Goal: Task Accomplishment & Management: Manage account settings

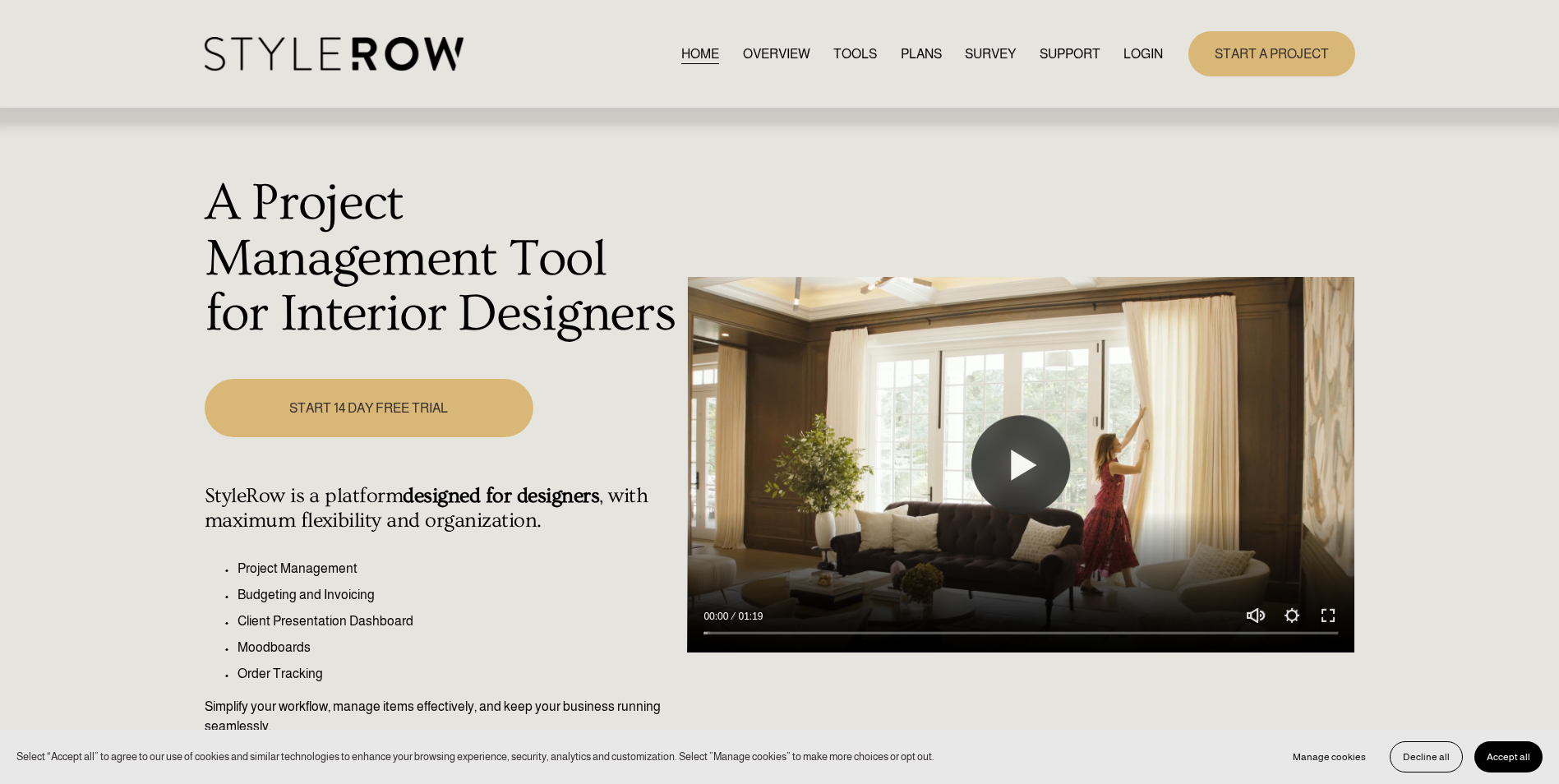
click at [1141, 48] on link "LOGIN" at bounding box center [1143, 54] width 40 height 22
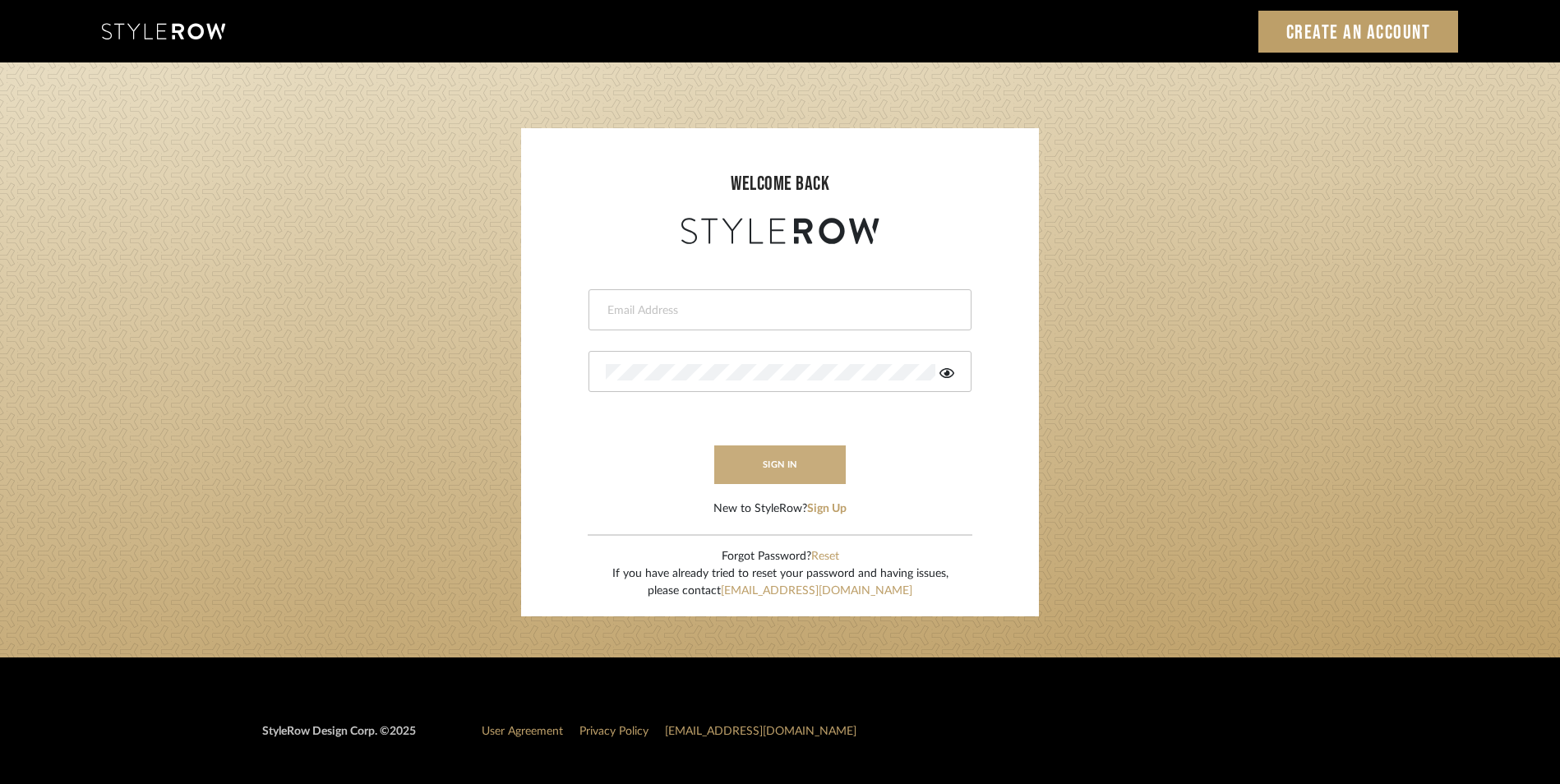
type input "katie@flairinteriorsllc.com"
click at [794, 467] on button "sign in" at bounding box center [780, 465] width 132 height 39
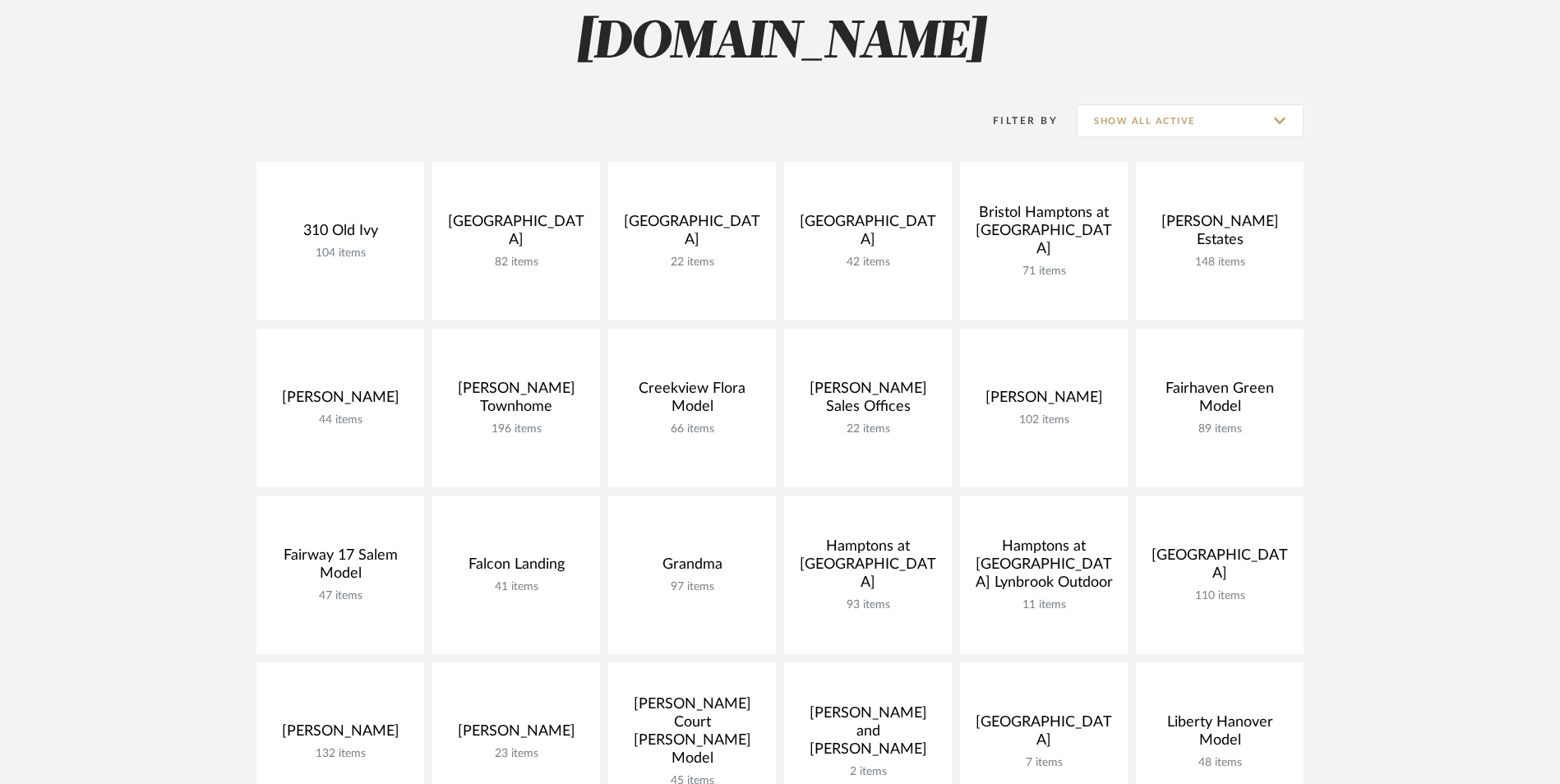
scroll to position [246, 0]
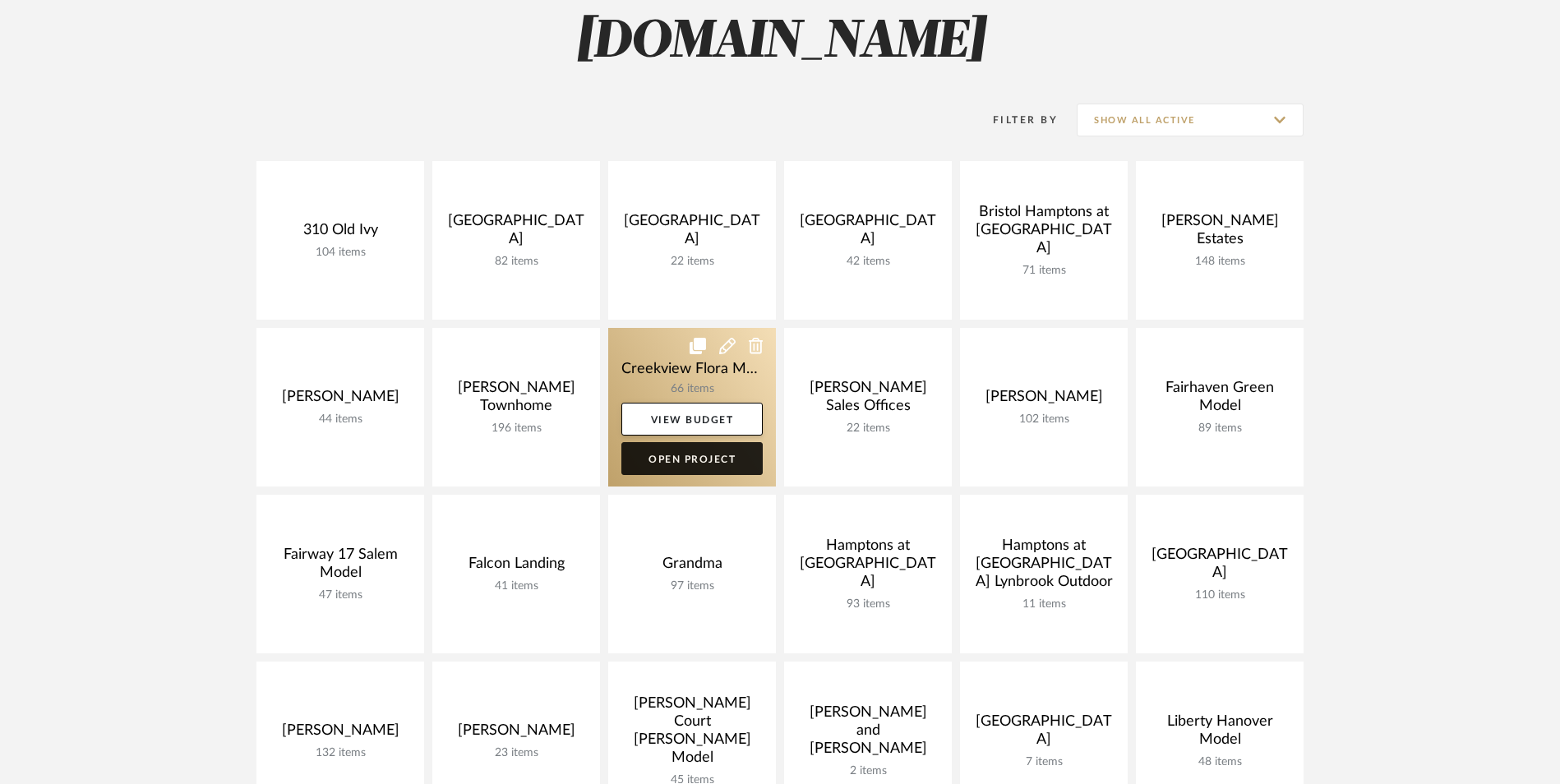
click at [714, 456] on link "Open Project" at bounding box center [692, 459] width 141 height 33
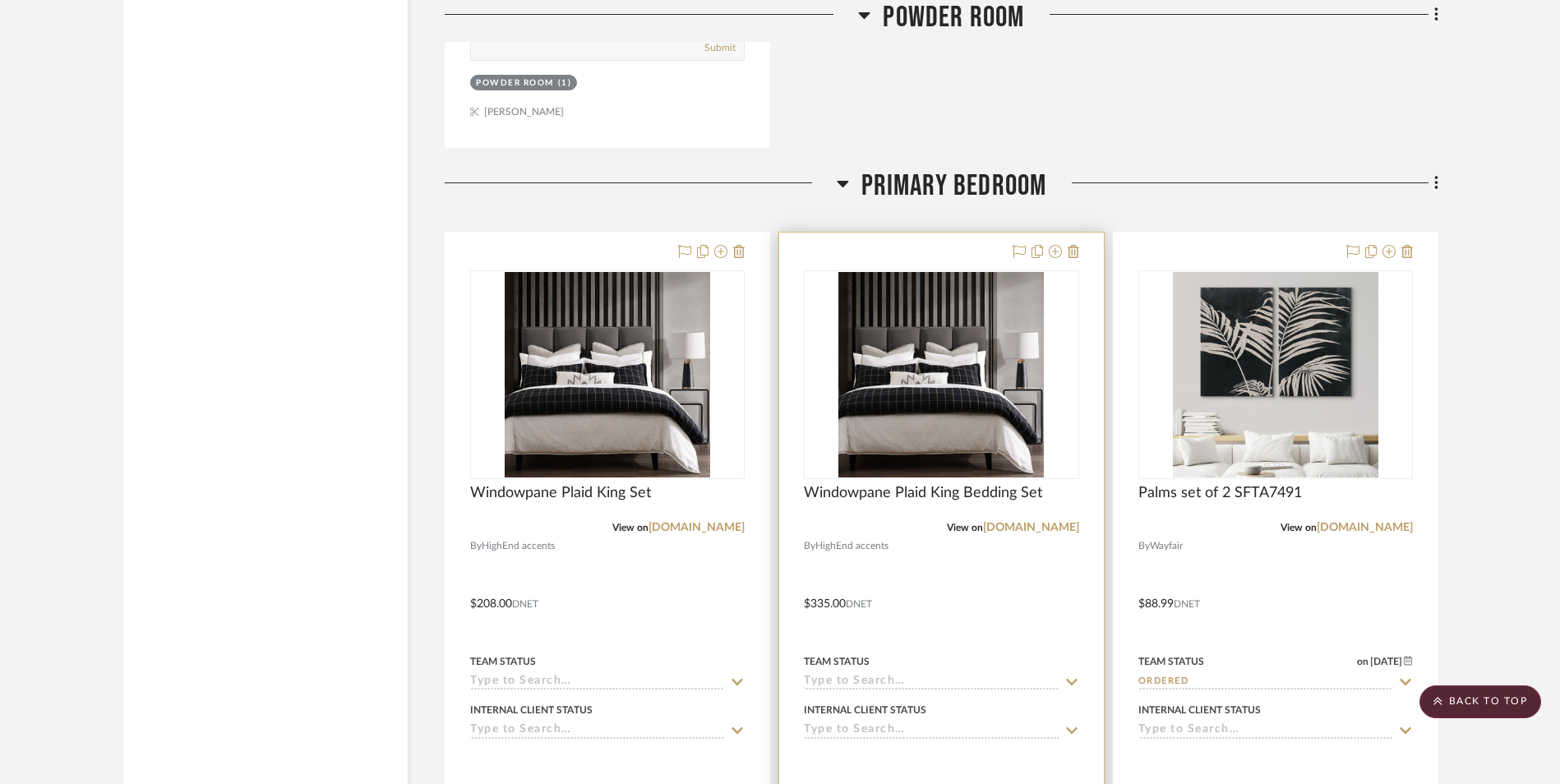
scroll to position [5836, 0]
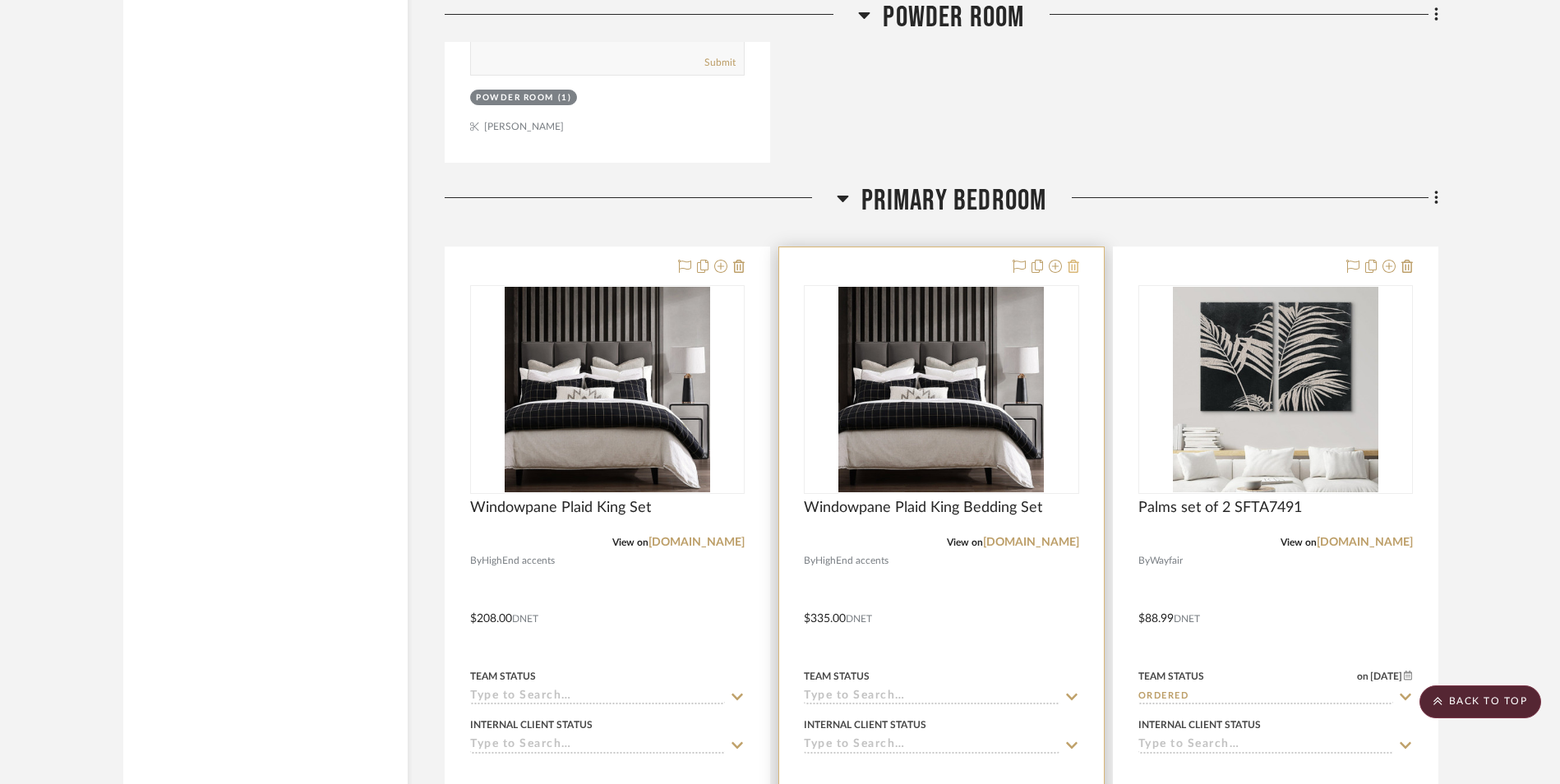
click at [1075, 266] on icon at bounding box center [1074, 266] width 12 height 13
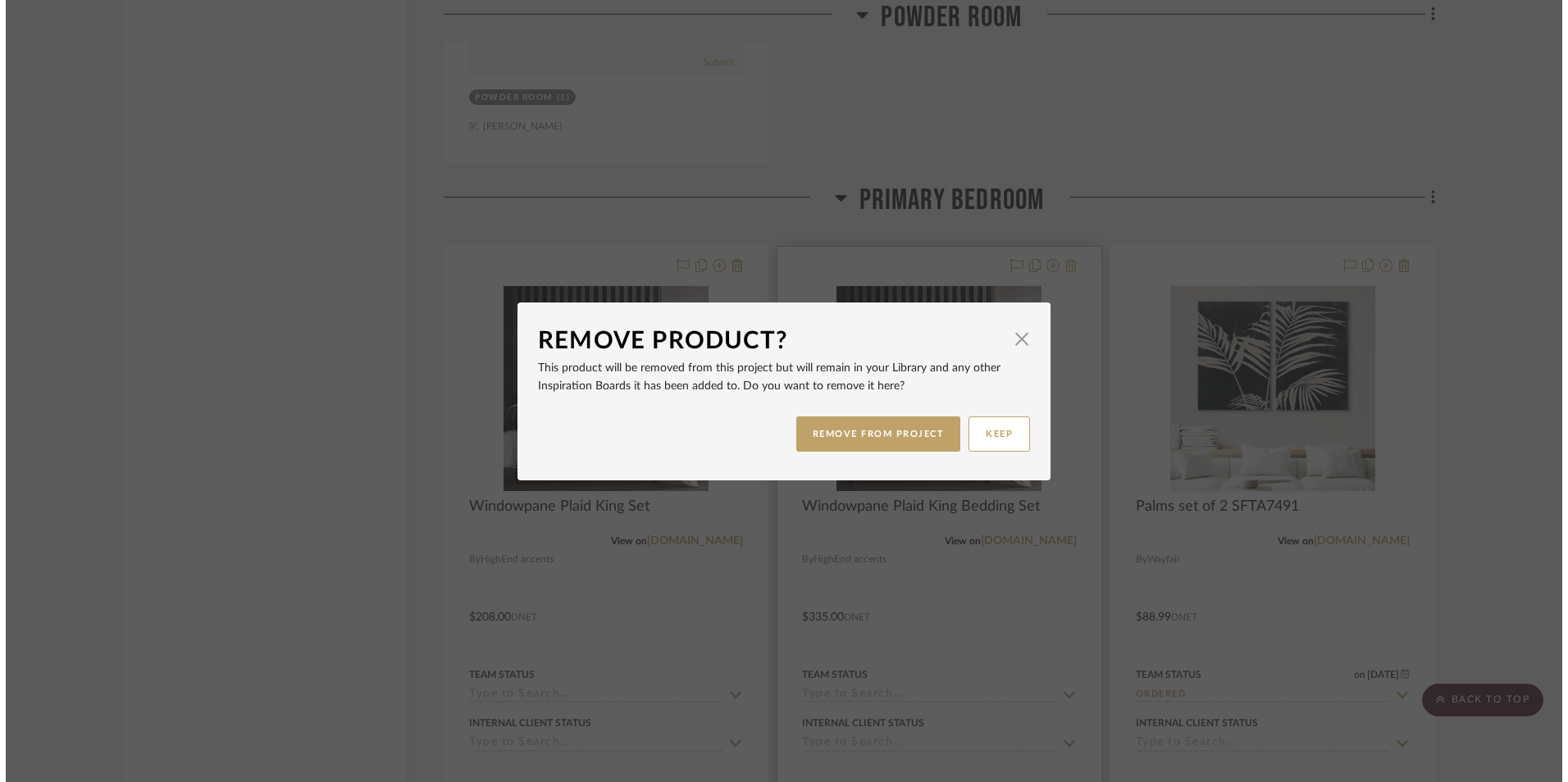
scroll to position [0, 0]
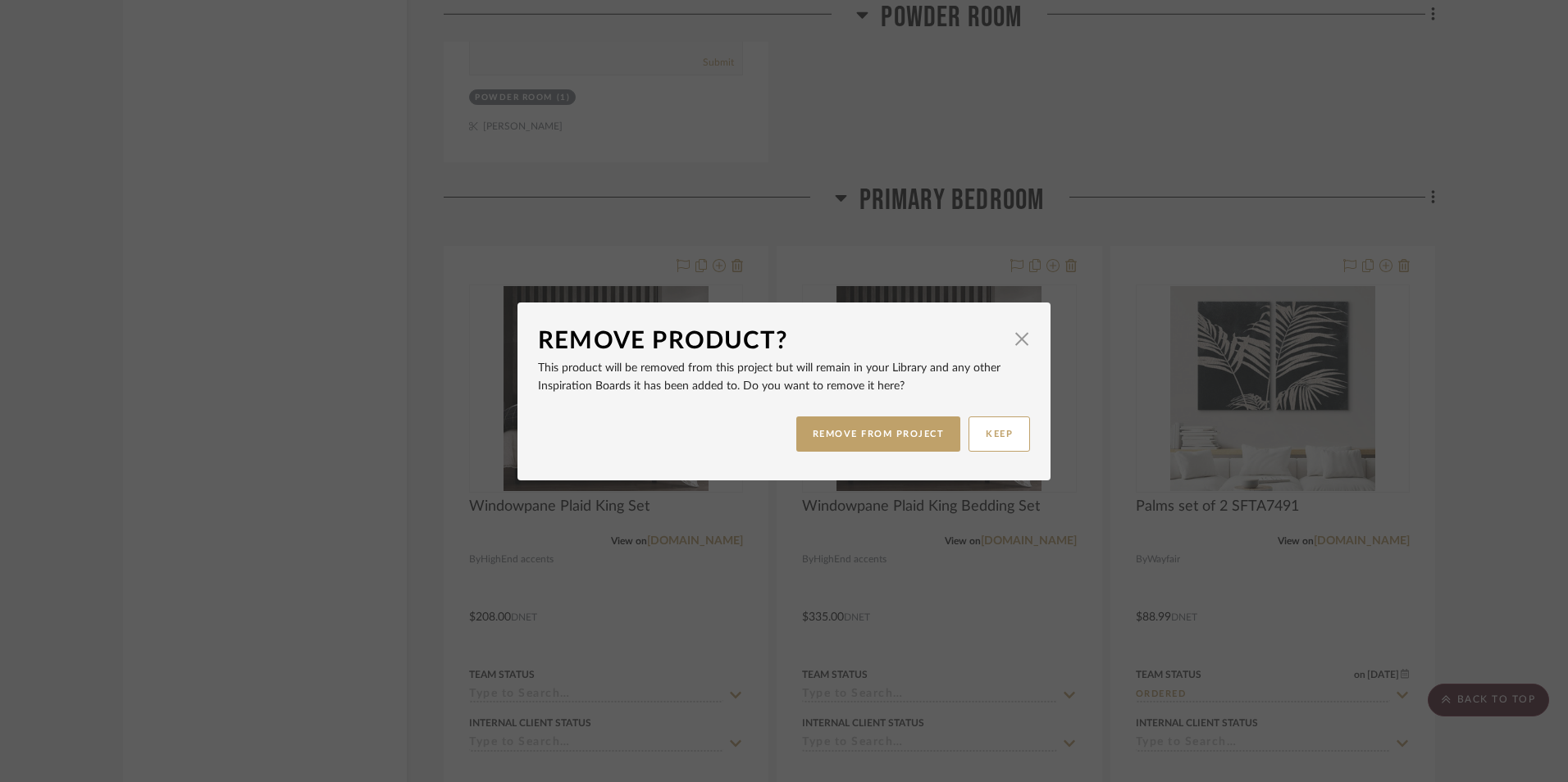
click at [897, 433] on button "REMOVE FROM PROJECT" at bounding box center [878, 434] width 165 height 36
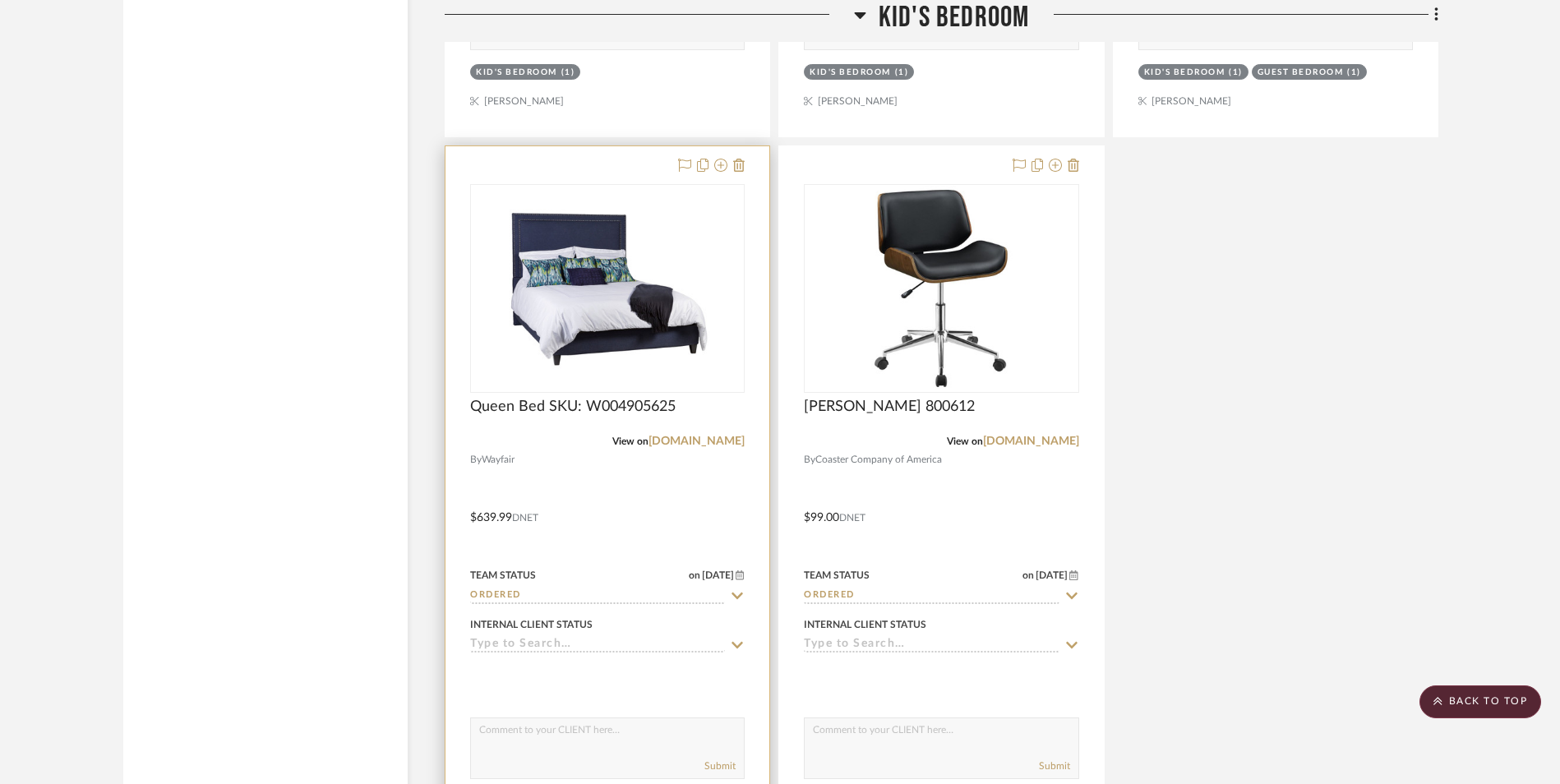
scroll to position [11381, 0]
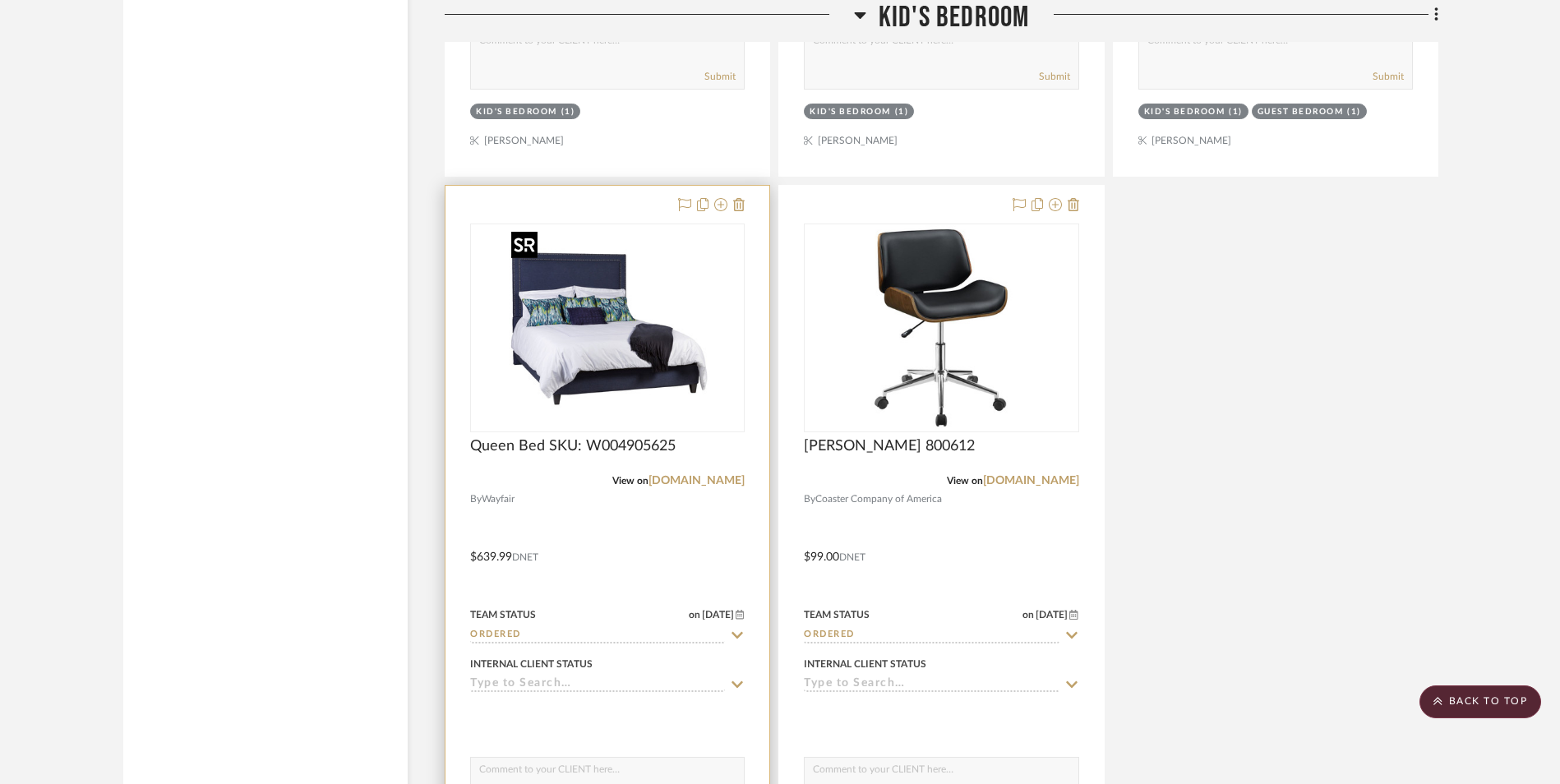
click at [538, 303] on img "0" at bounding box center [607, 328] width 206 height 206
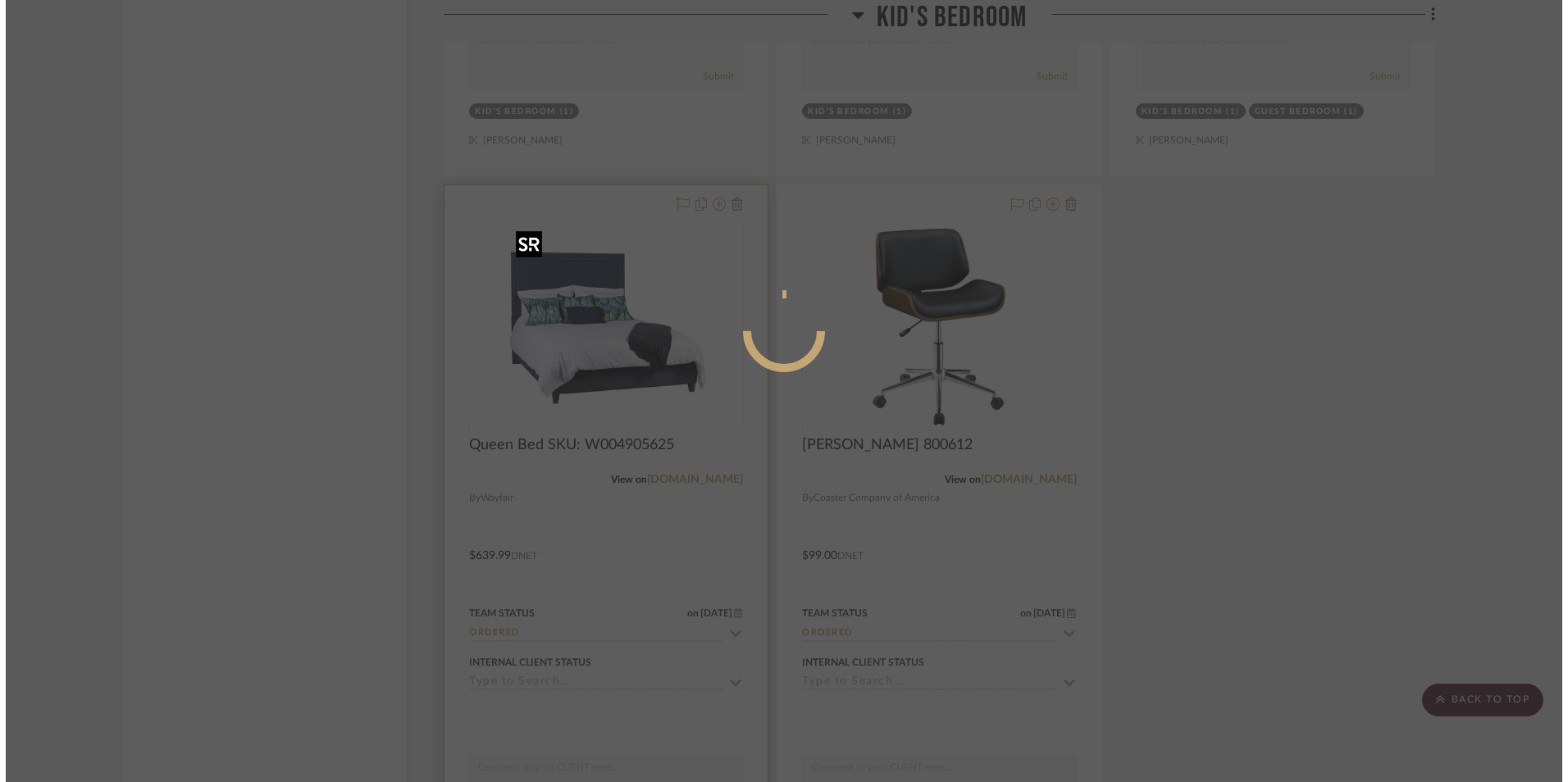
scroll to position [0, 0]
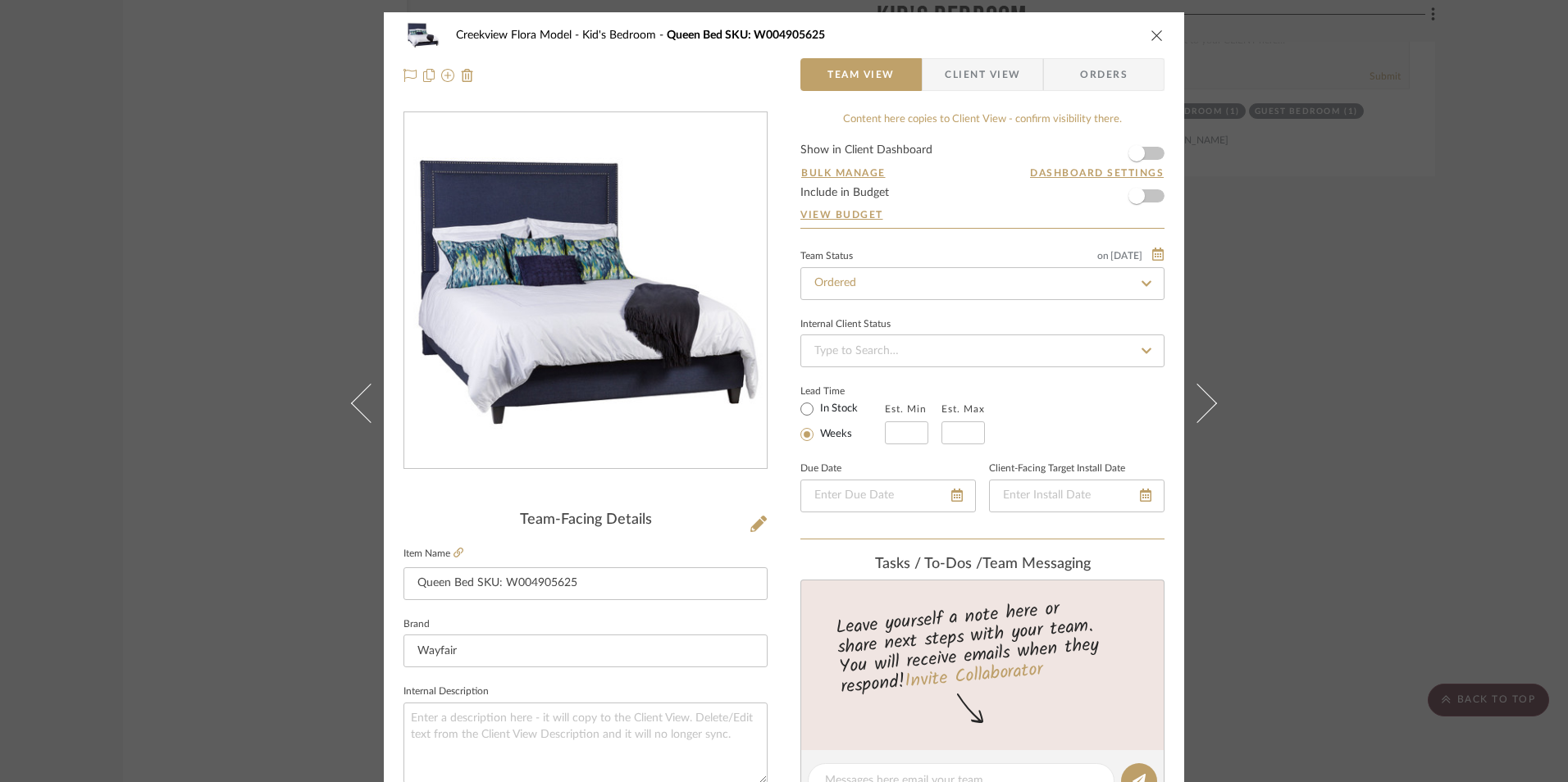
click at [1157, 36] on button "close" at bounding box center [1157, 36] width 15 height 15
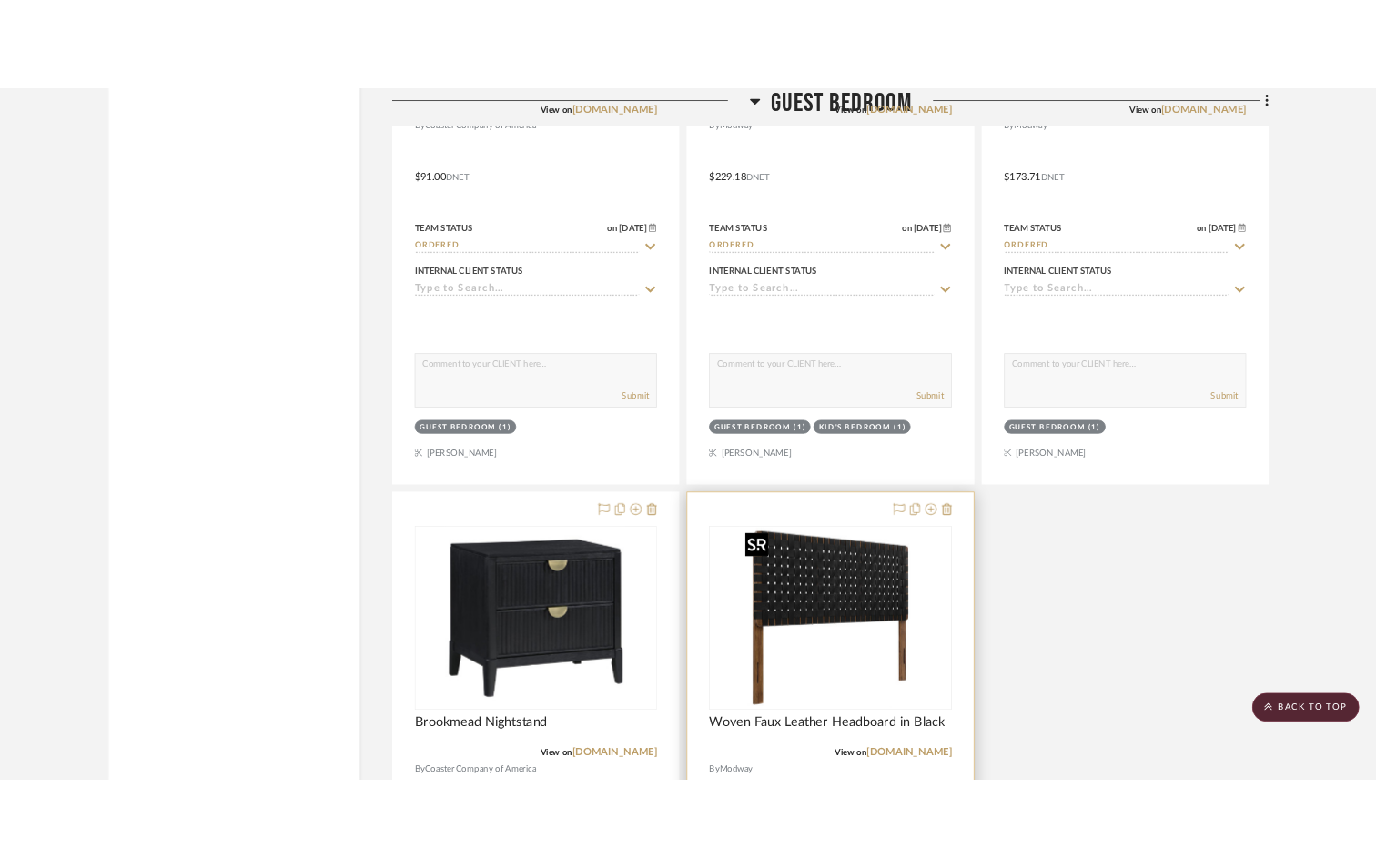
scroll to position [14694, 0]
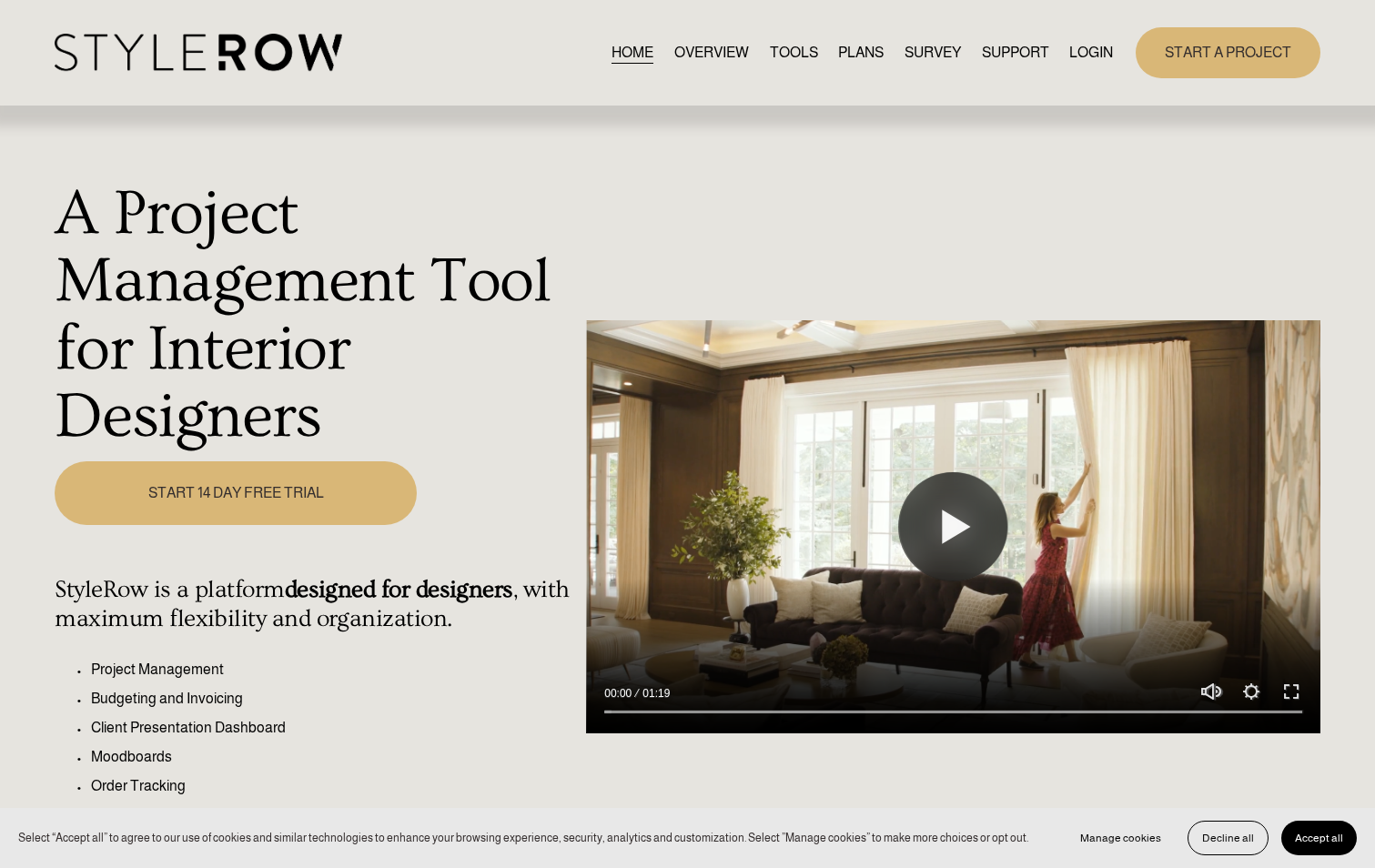
click at [1088, 50] on link "LOGIN" at bounding box center [1091, 52] width 44 height 25
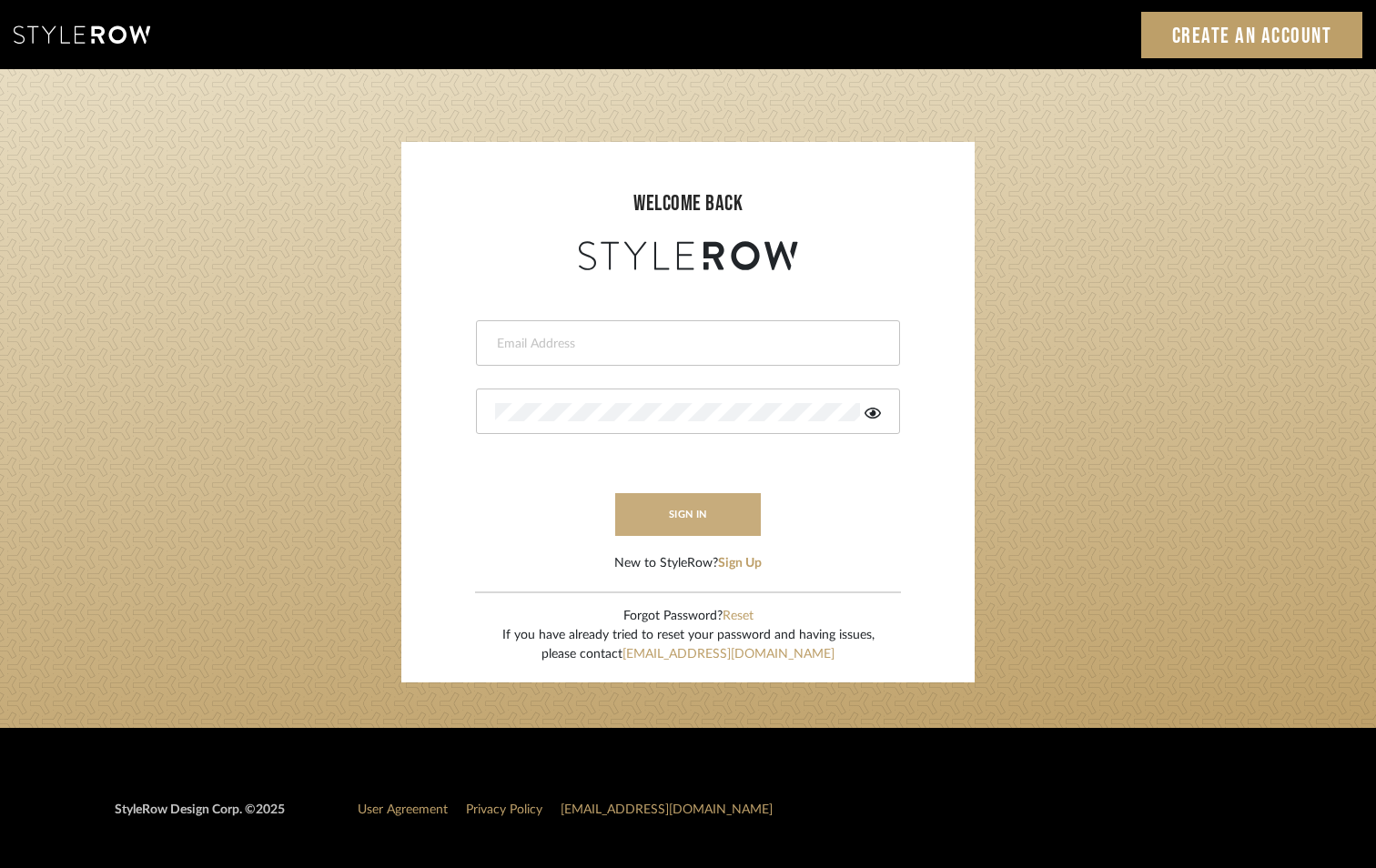
type input "katie@flairinteriorsllc.com"
click at [690, 513] on button "sign in" at bounding box center [688, 514] width 146 height 43
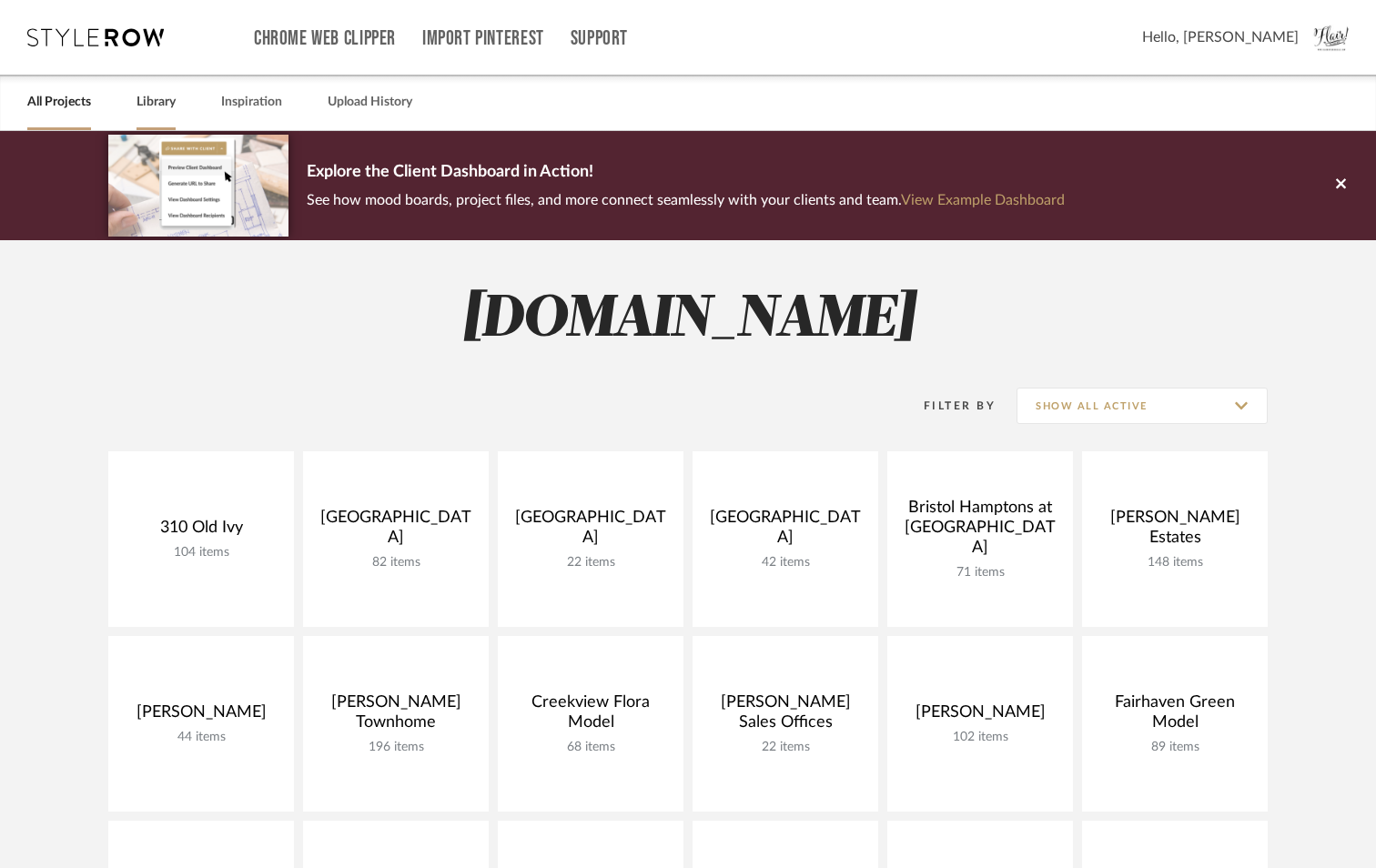
click at [150, 97] on link "Library" at bounding box center [156, 102] width 39 height 25
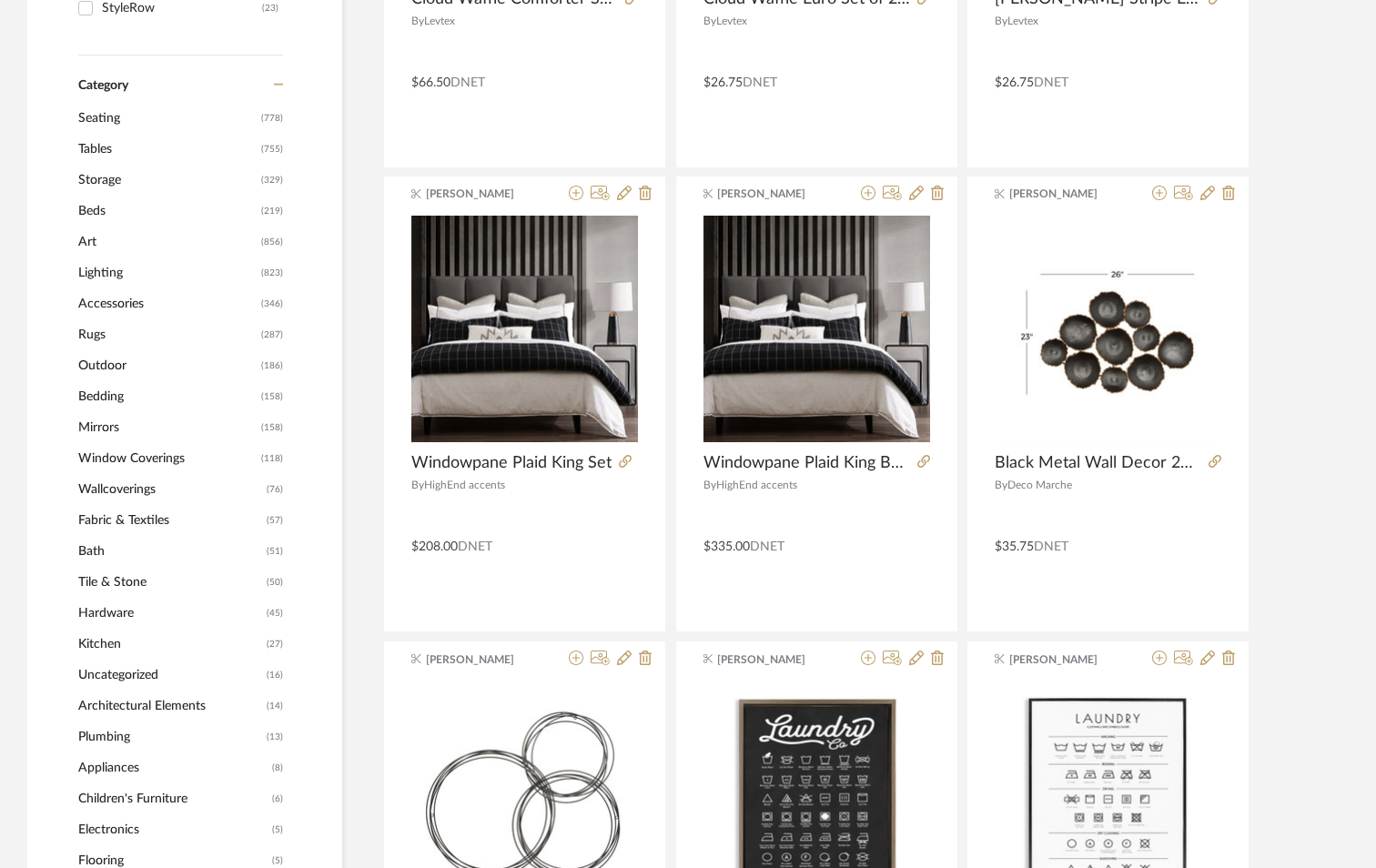
scroll to position [637, 0]
click at [90, 210] on span "Beds" at bounding box center [167, 210] width 178 height 31
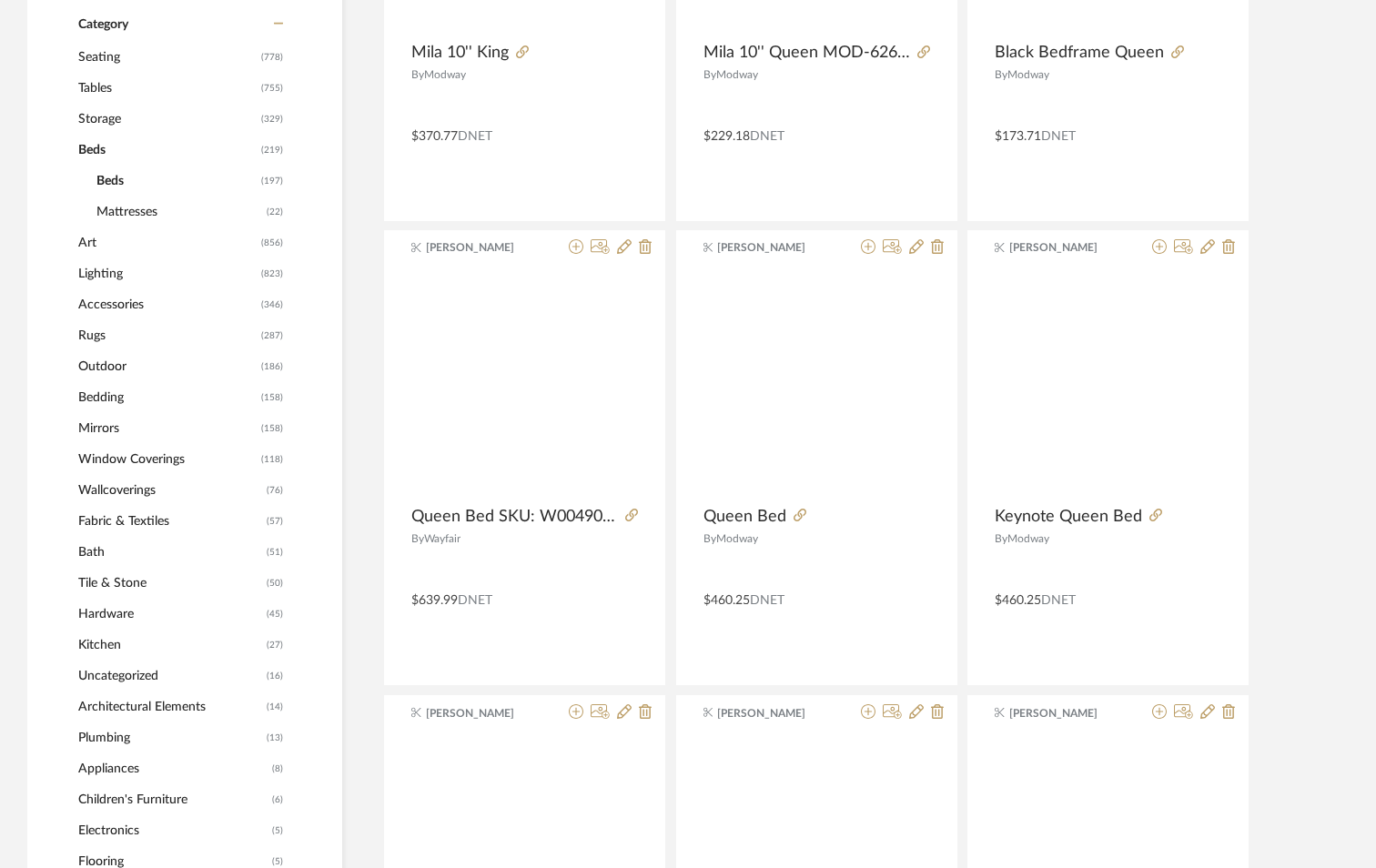
scroll to position [635, 0]
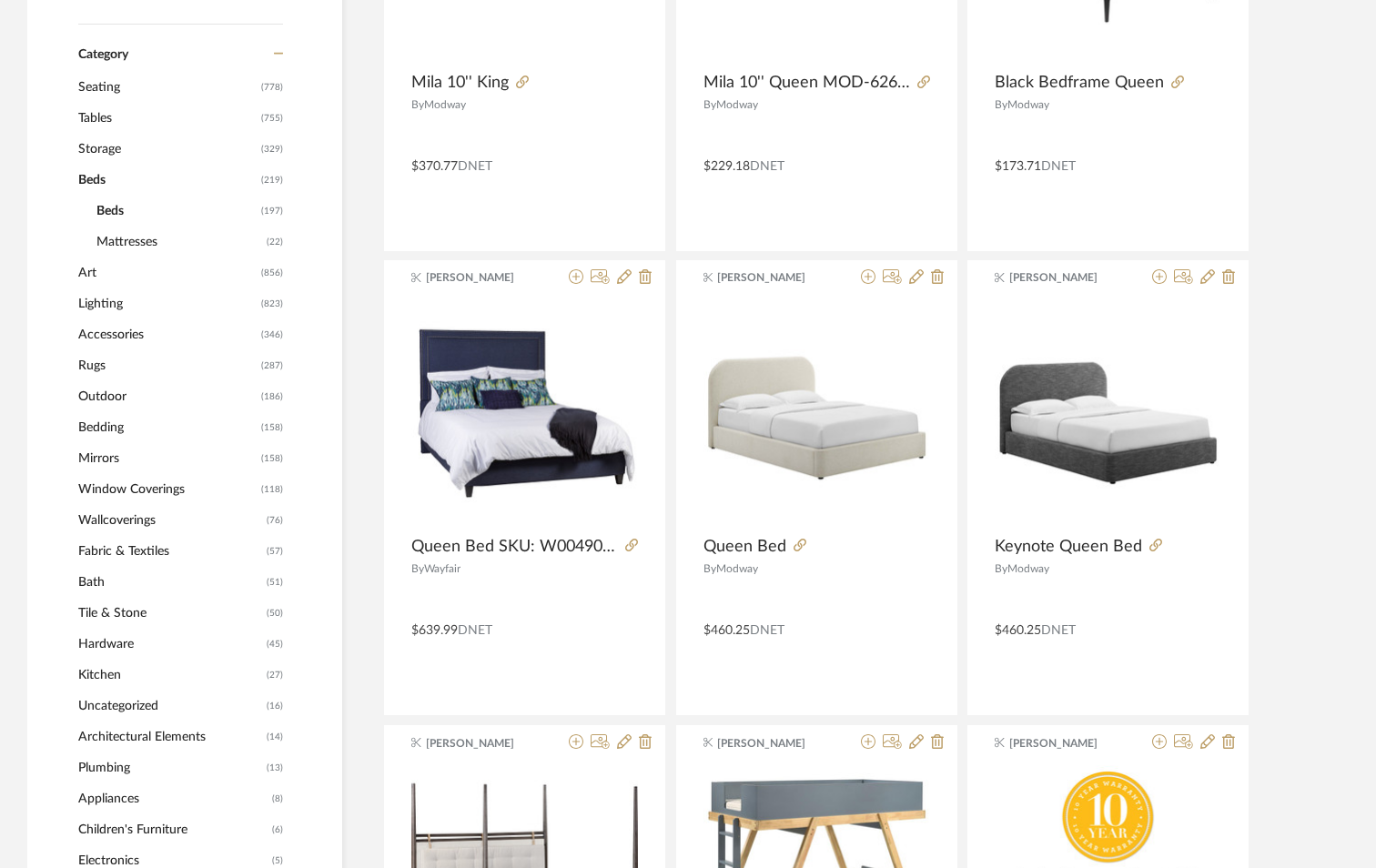
click at [140, 326] on span "Accessories" at bounding box center [167, 335] width 178 height 31
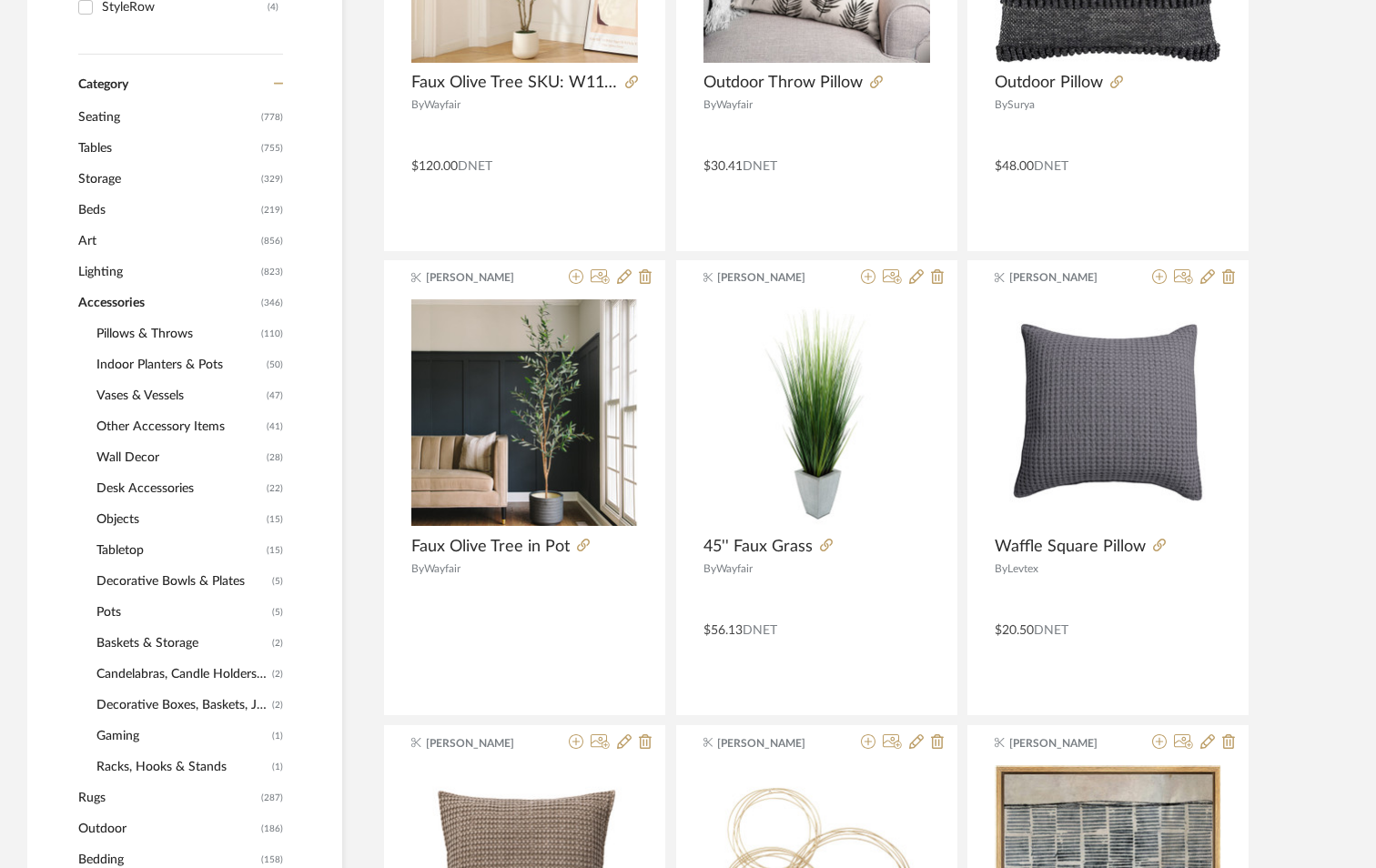
scroll to position [871, 0]
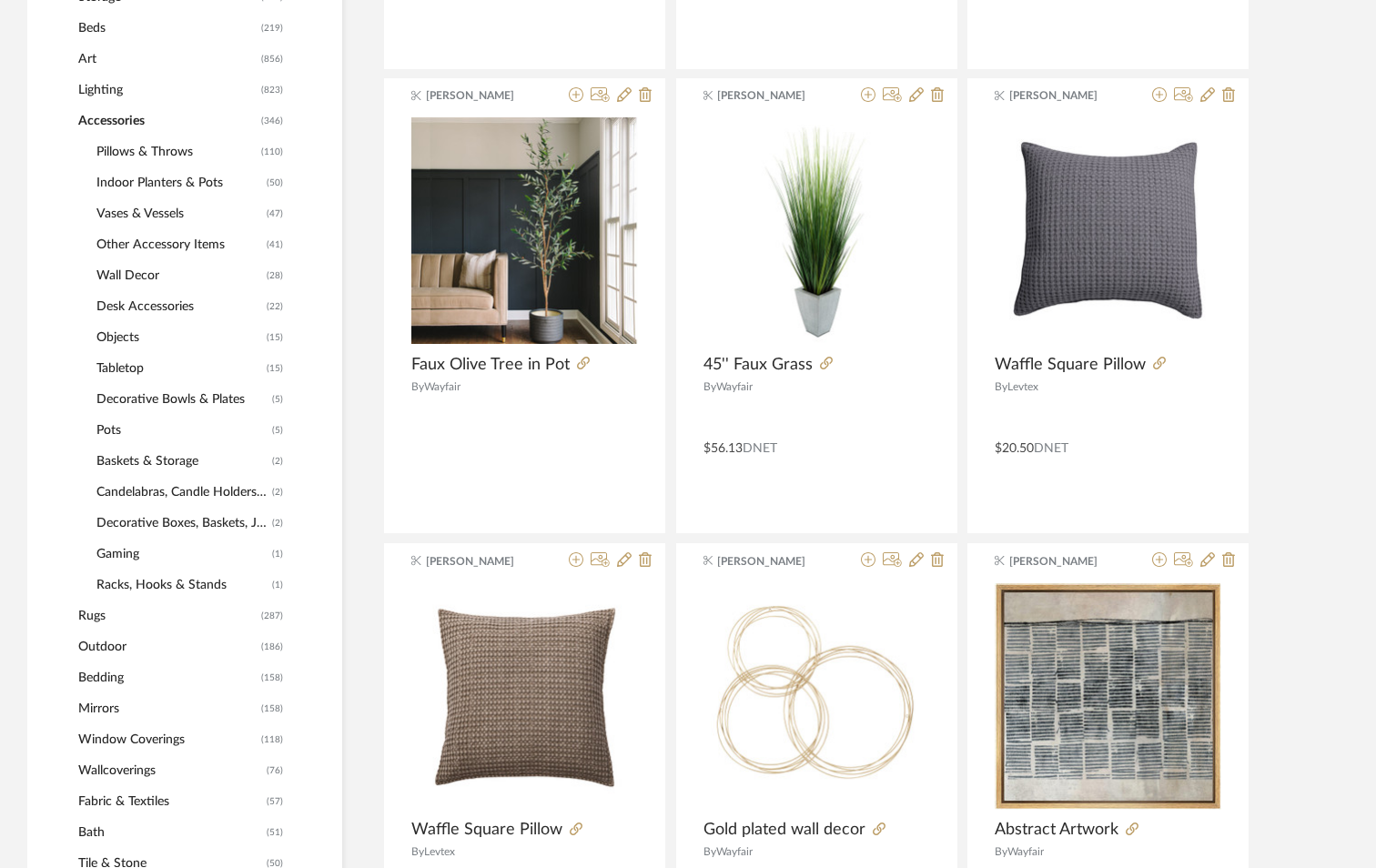
click at [152, 145] on span "Pillows & Throws" at bounding box center [176, 152] width 160 height 31
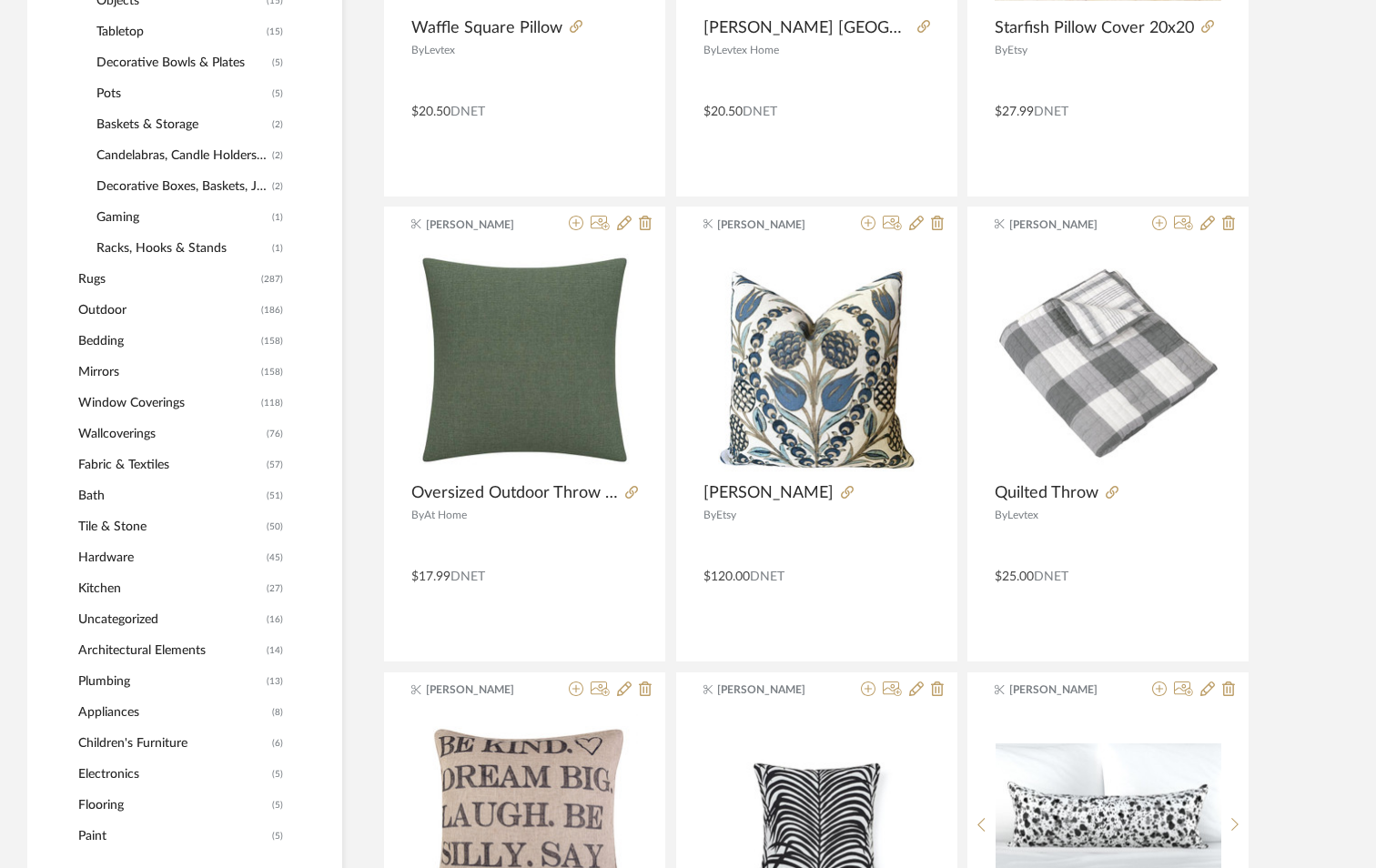
scroll to position [1234, 0]
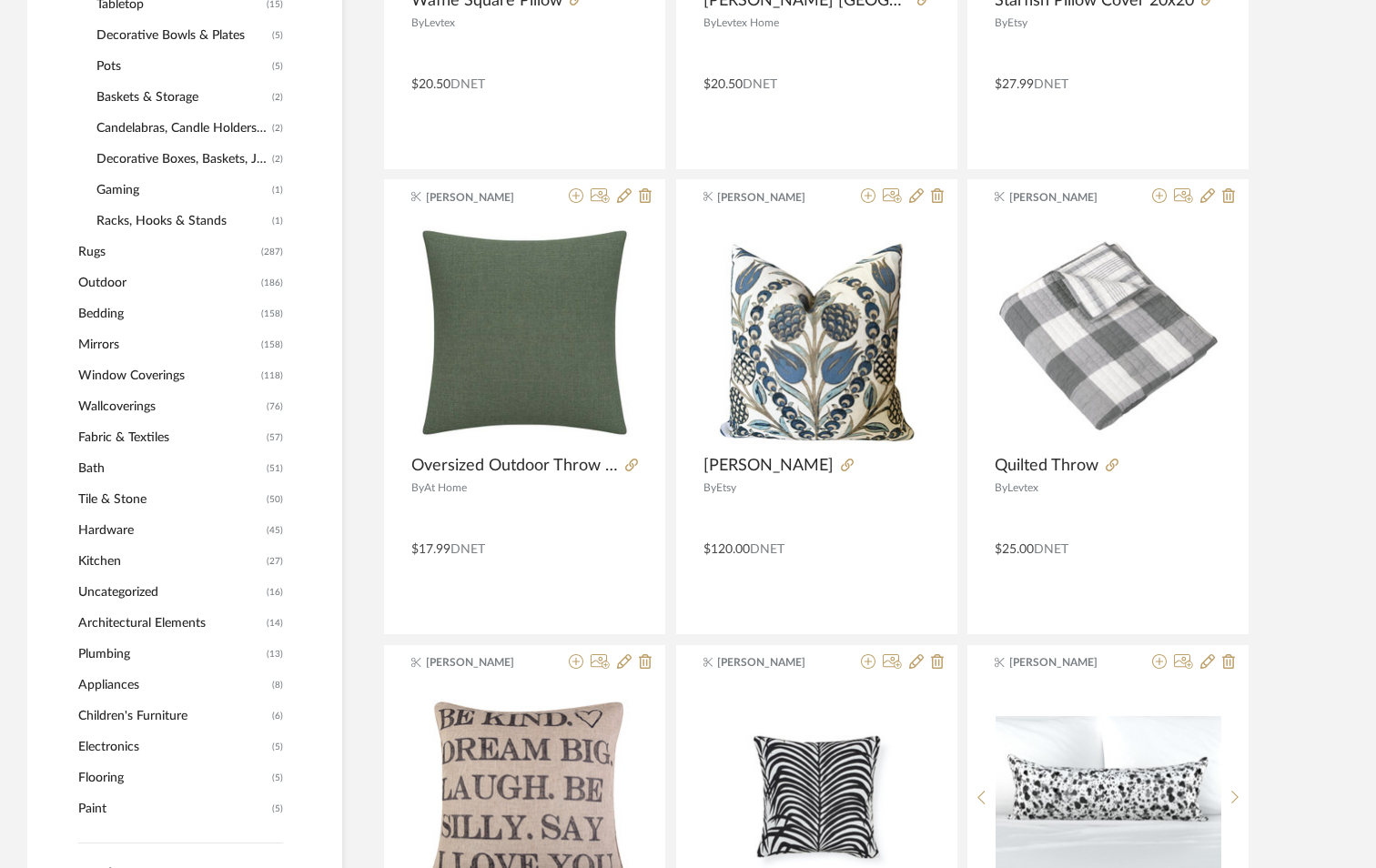
click at [125, 311] on span "Bedding" at bounding box center [167, 314] width 178 height 31
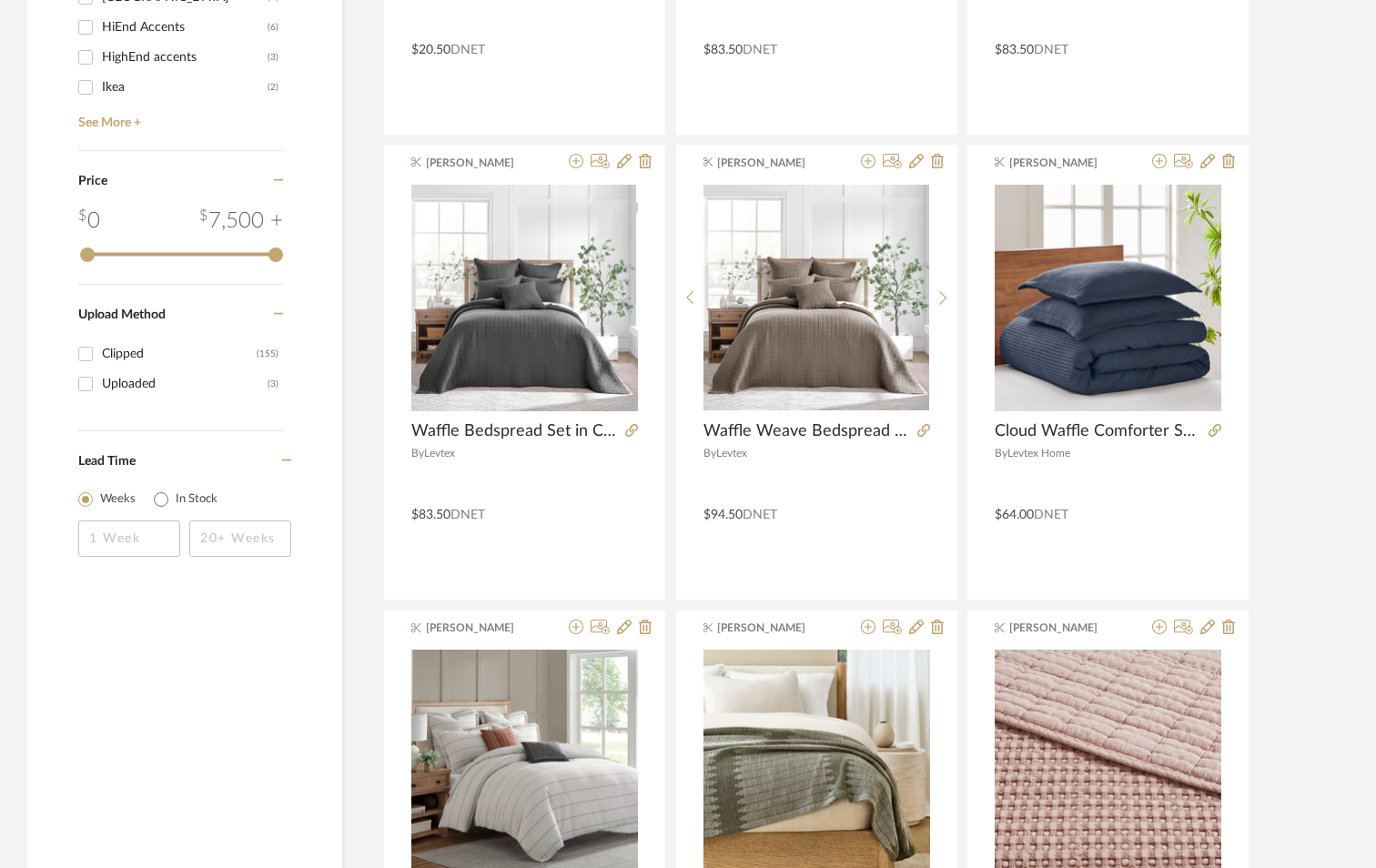
scroll to position [2509, 0]
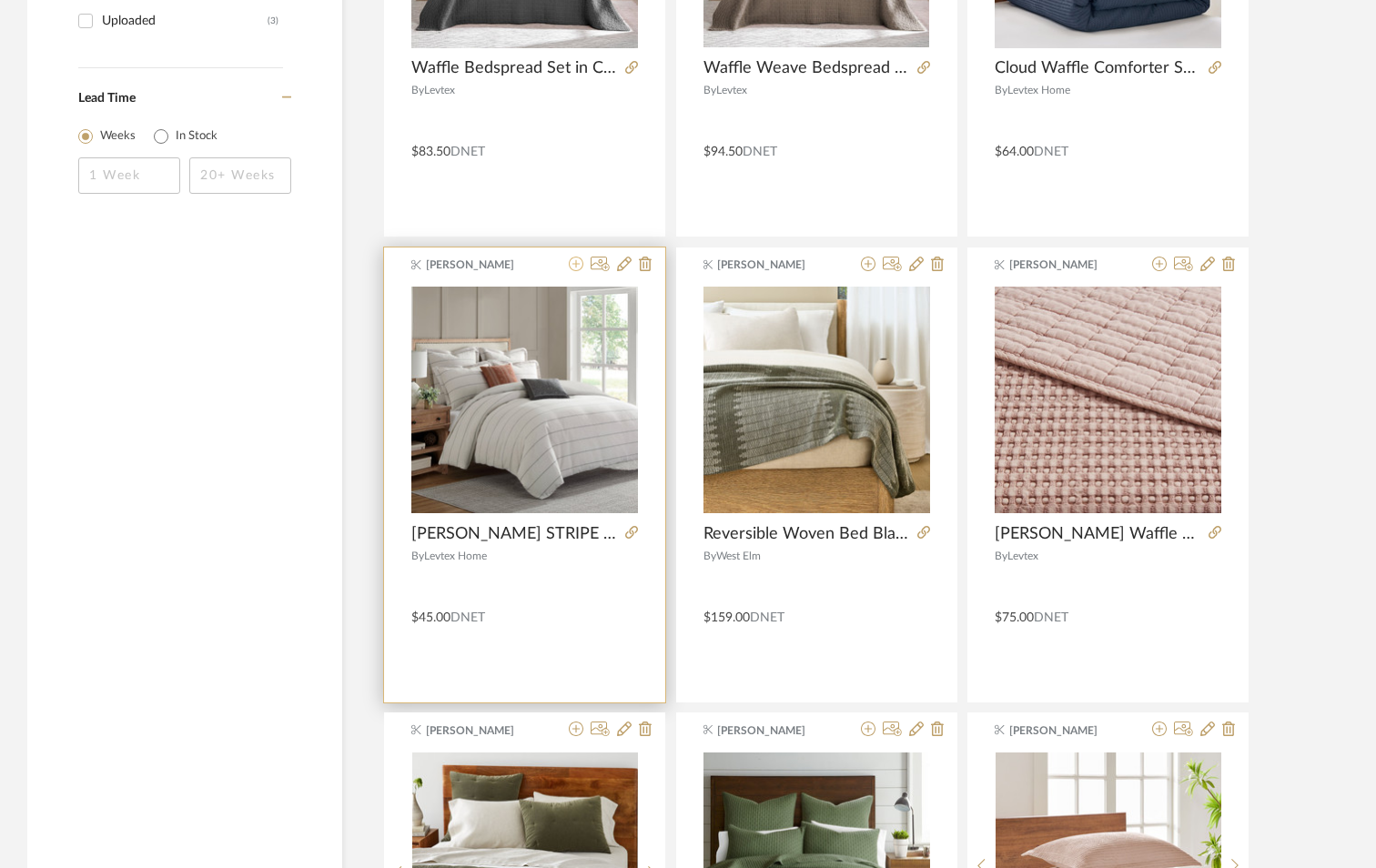
click at [573, 265] on icon at bounding box center [576, 264] width 15 height 15
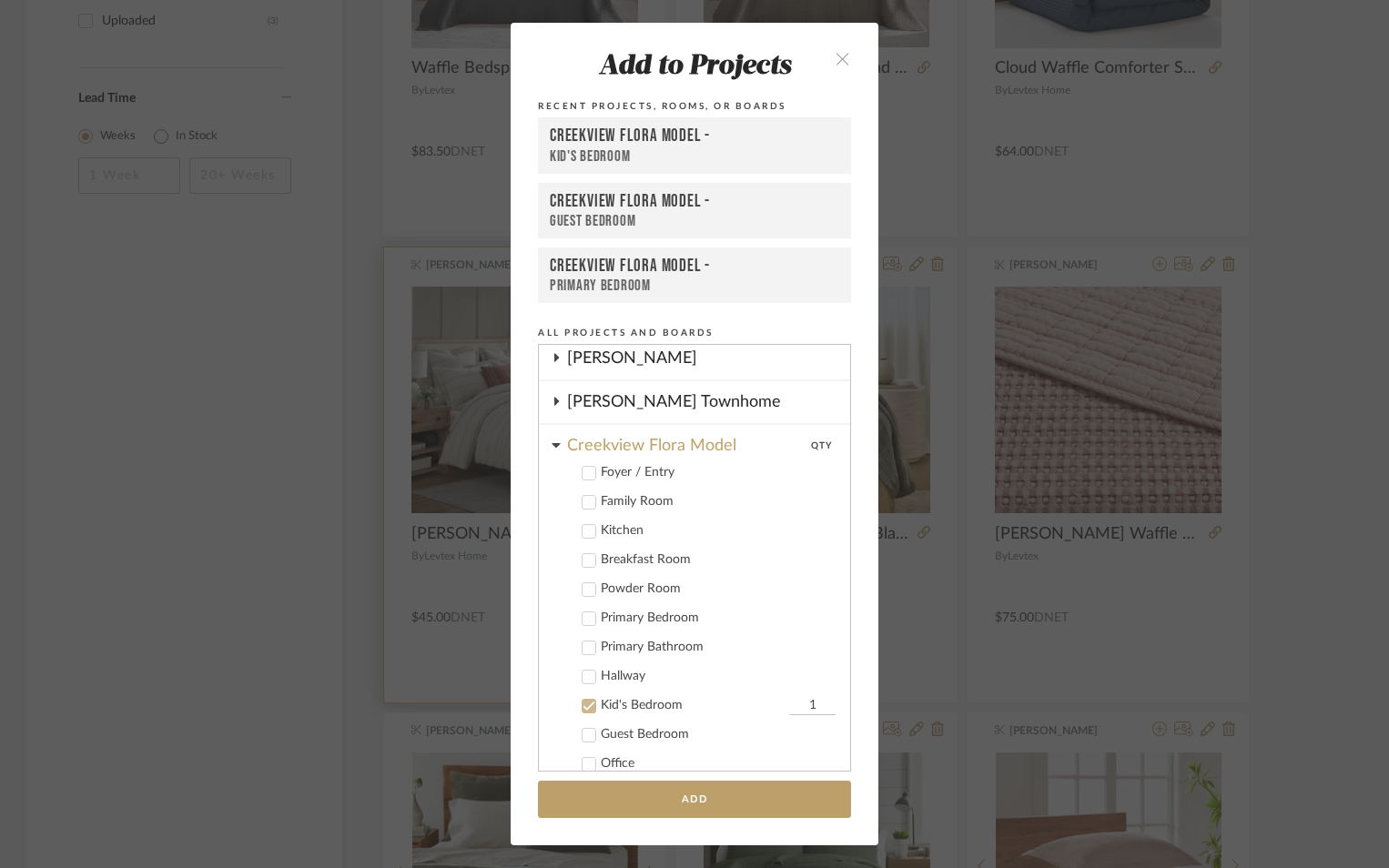
scroll to position [656, 0]
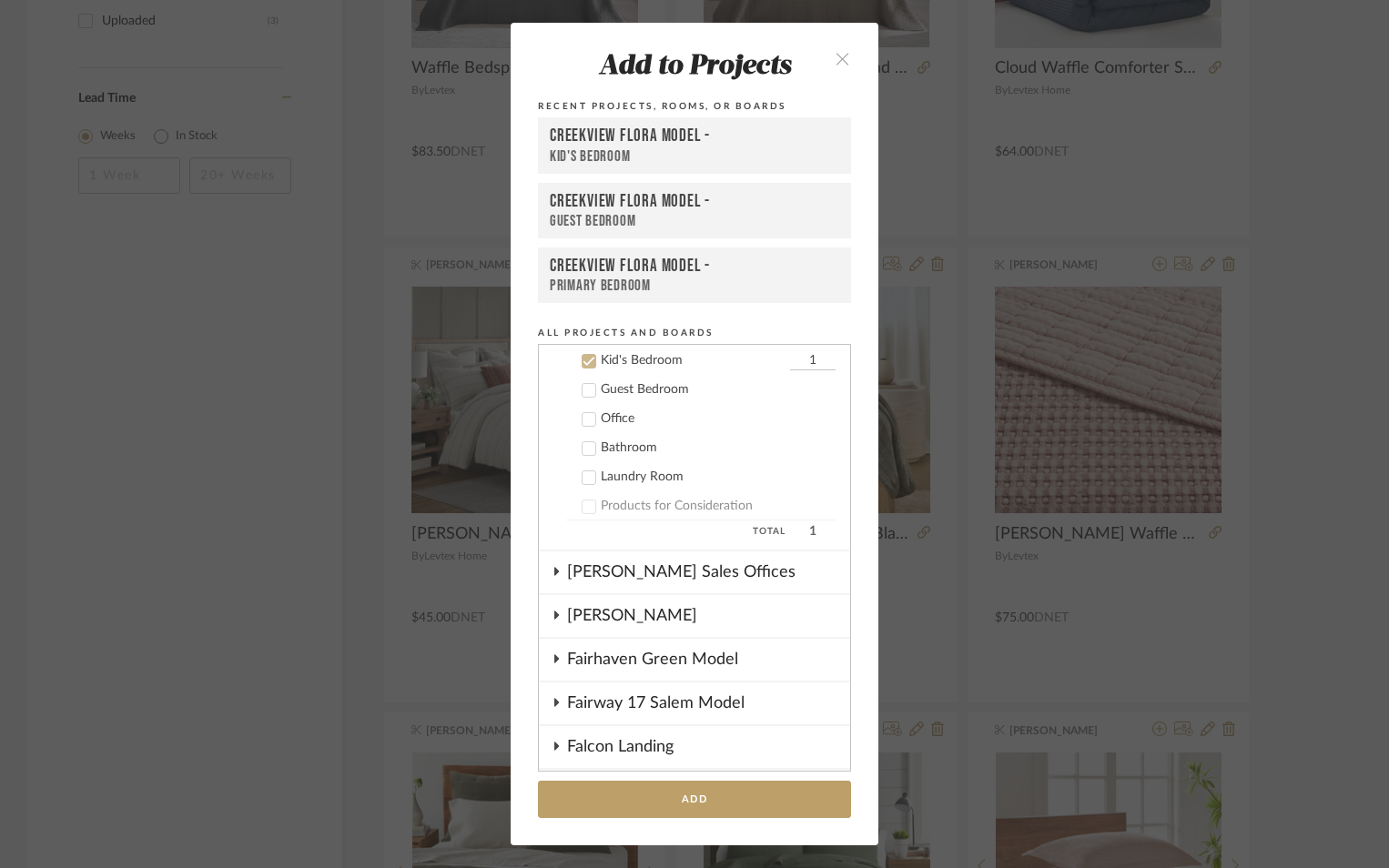
click at [582, 358] on icon at bounding box center [589, 361] width 13 height 13
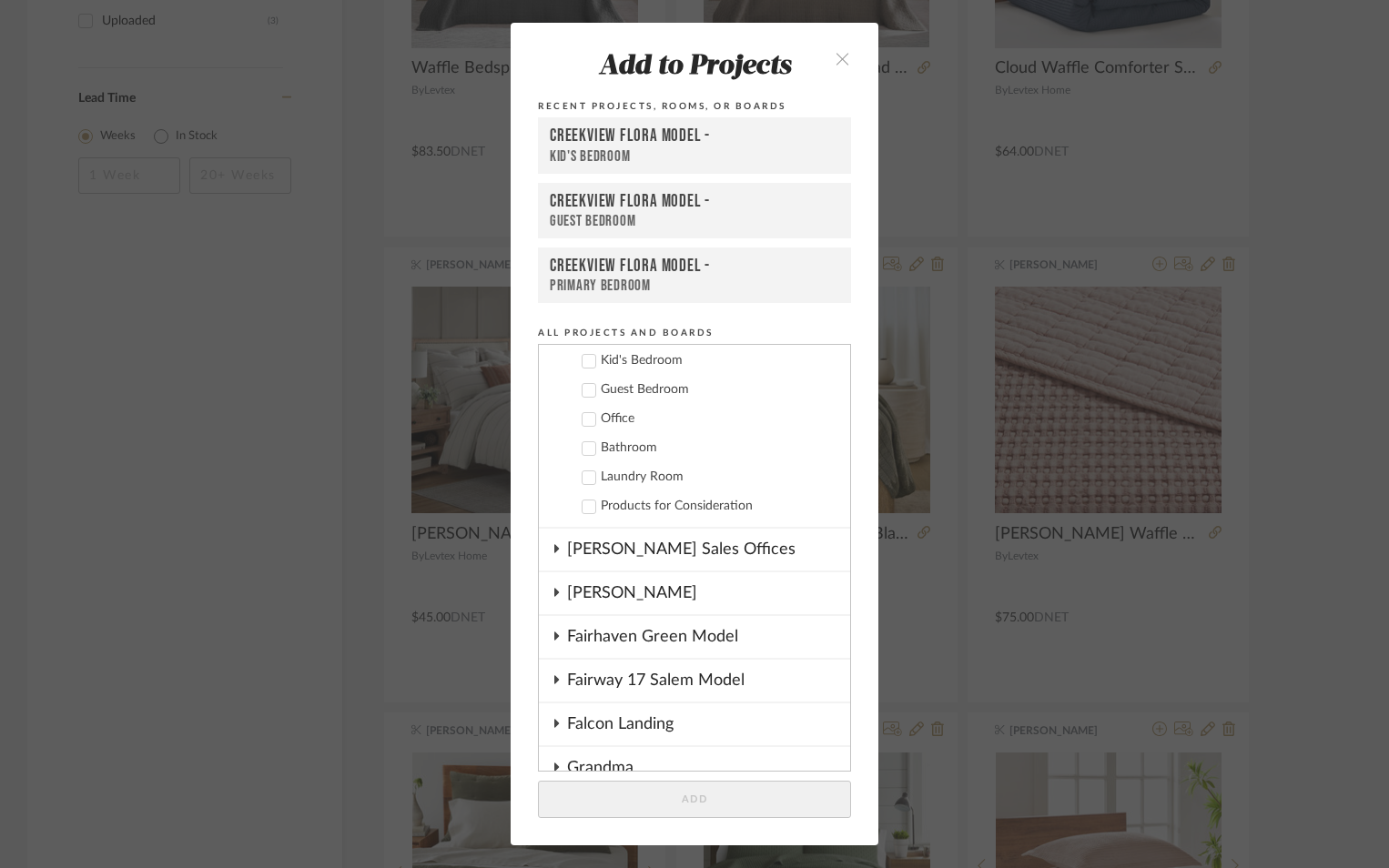
click at [584, 389] on icon at bounding box center [589, 390] width 12 height 9
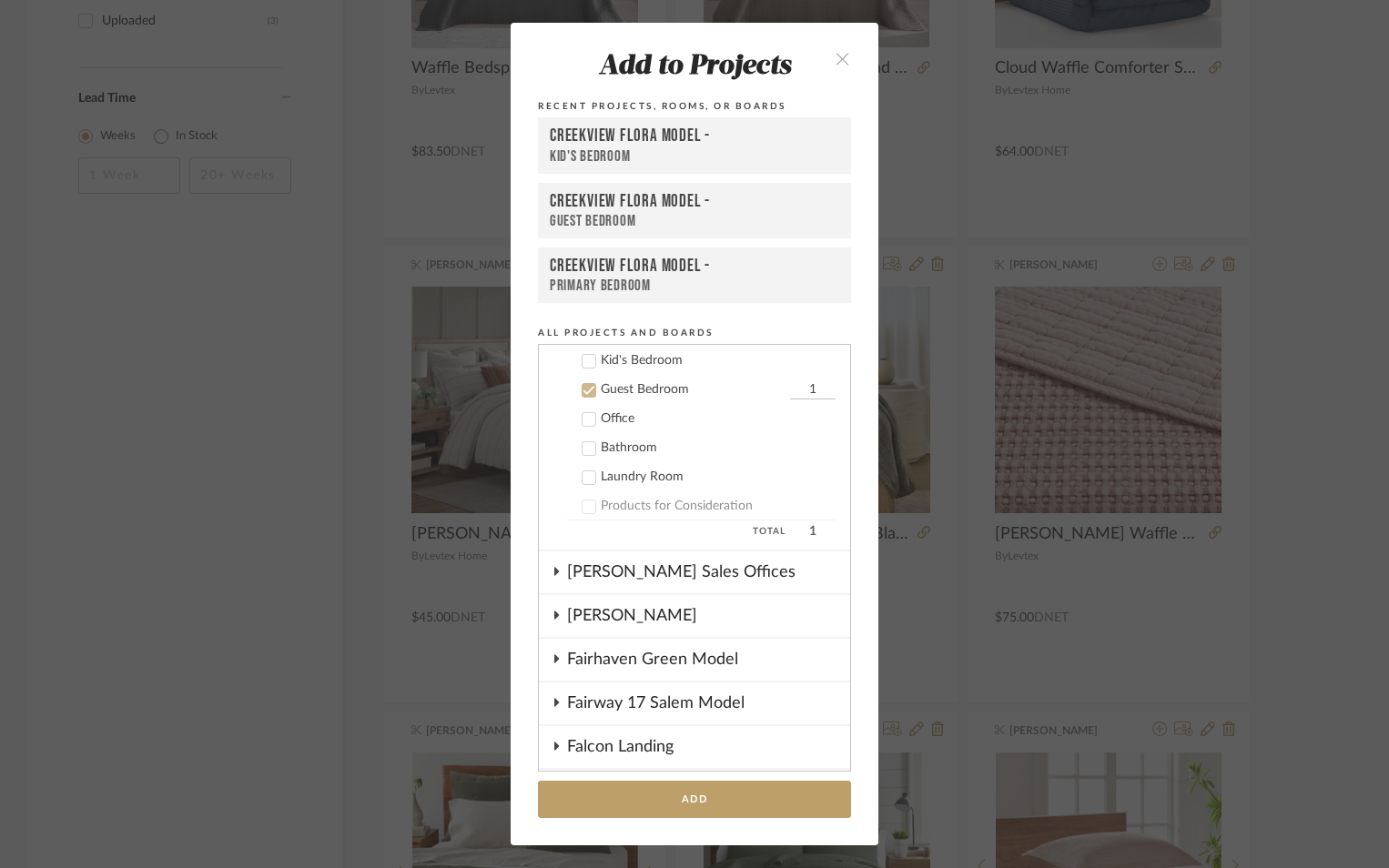
drag, startPoint x: 706, startPoint y: 800, endPoint x: 1028, endPoint y: 461, distance: 467.6
click at [706, 799] on button "Add" at bounding box center [694, 799] width 313 height 38
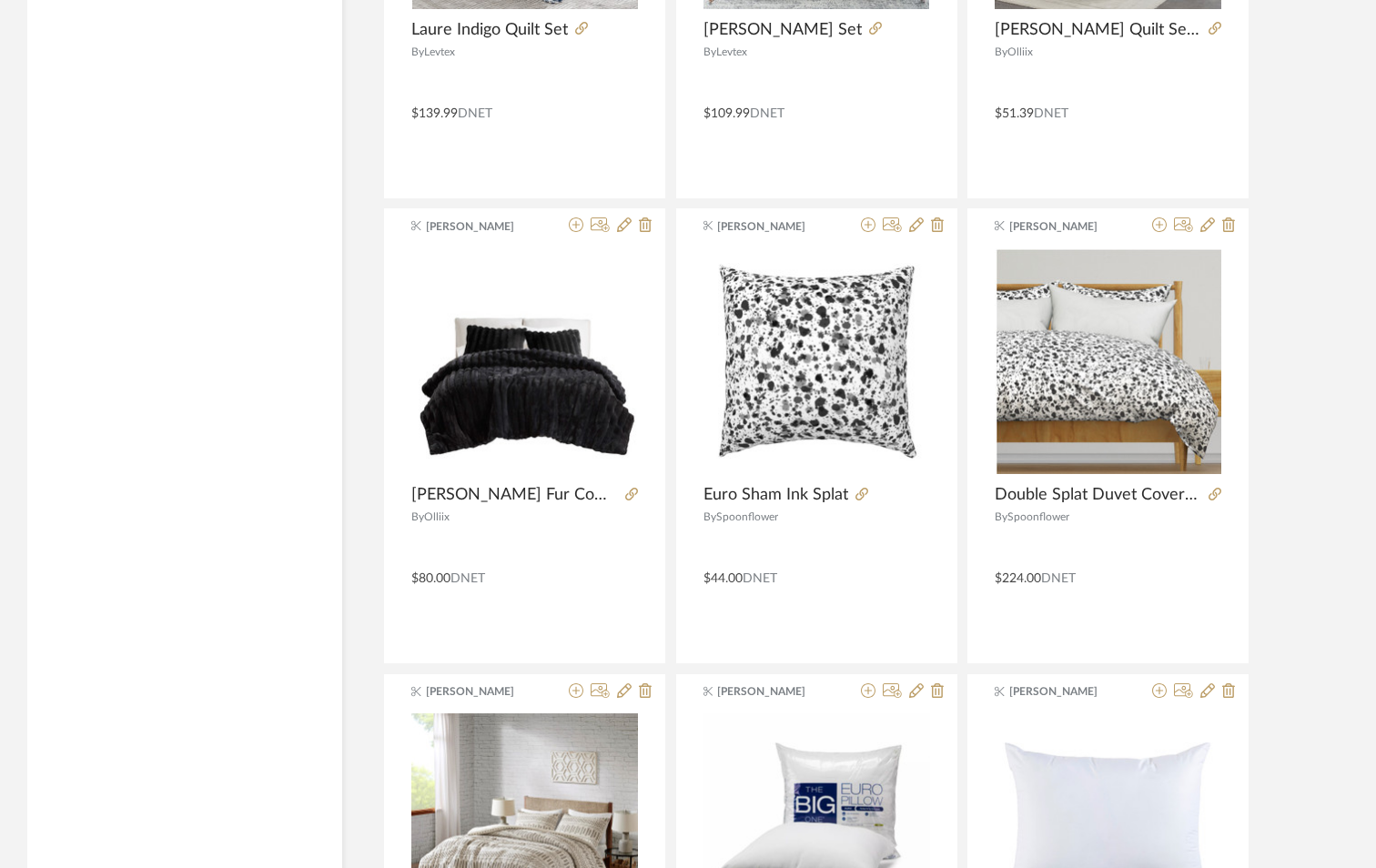
scroll to position [5330, 0]
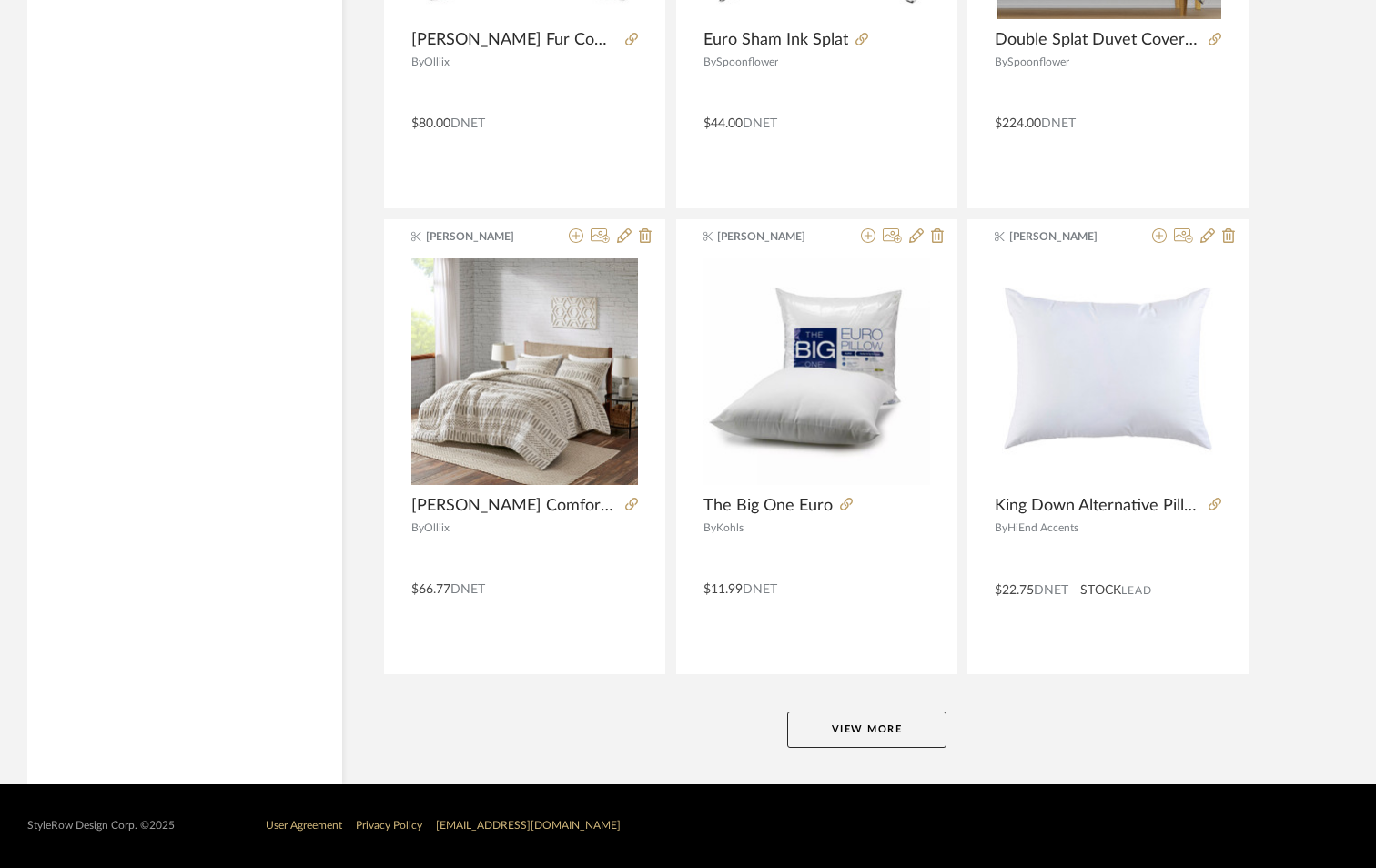
click at [860, 739] on button "View More" at bounding box center [866, 730] width 159 height 37
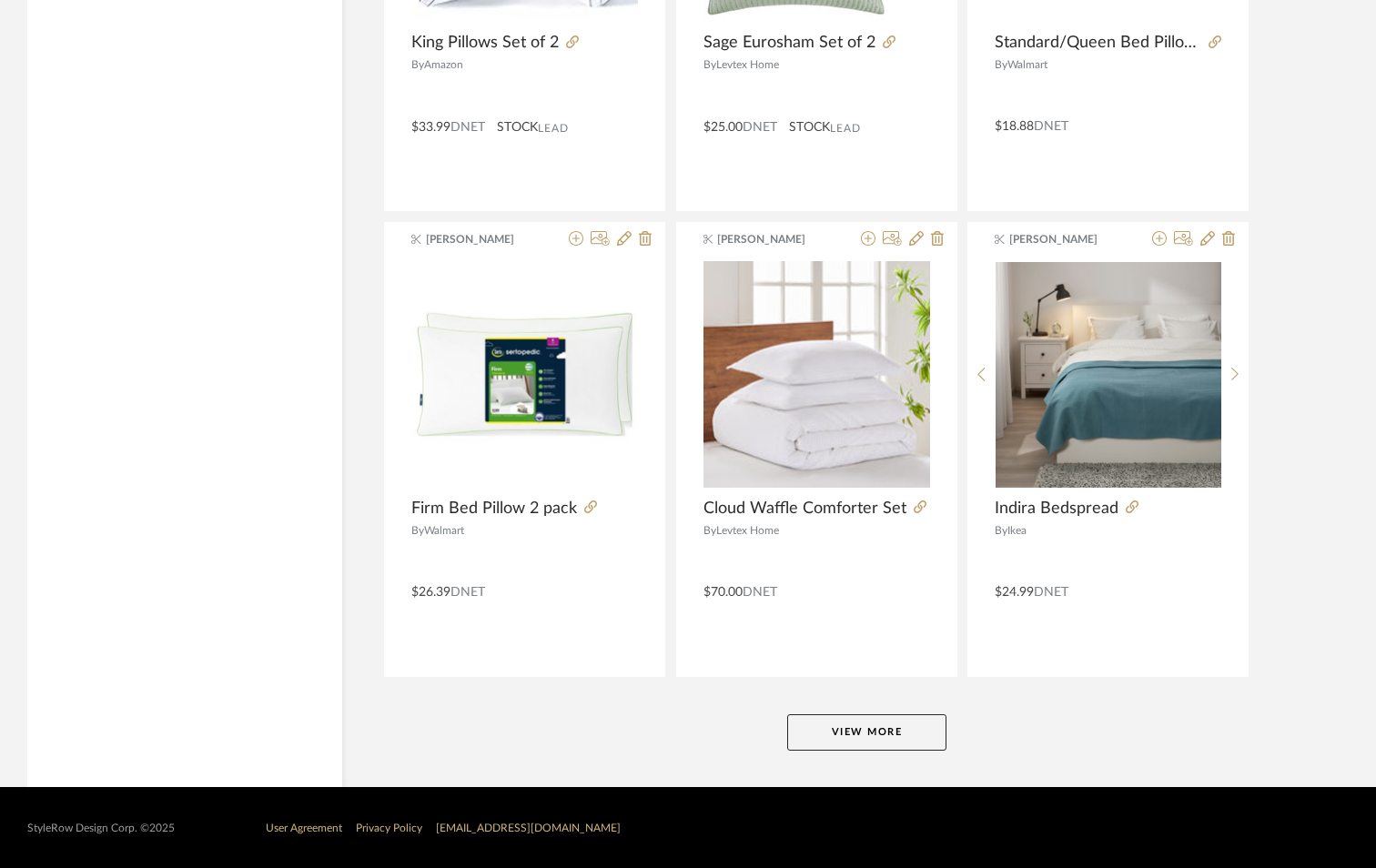
scroll to position [10916, 0]
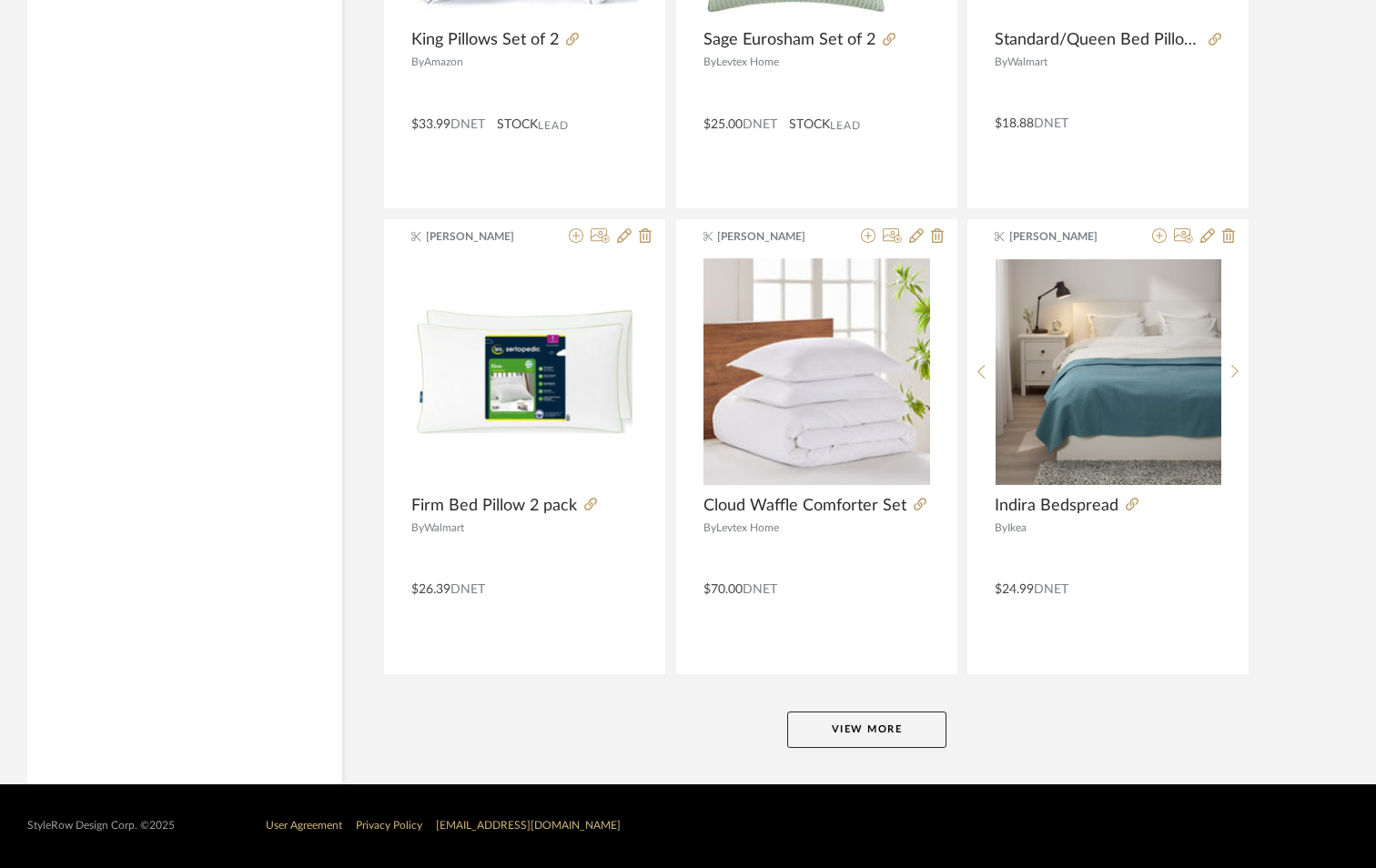
click at [863, 714] on button "View More" at bounding box center [866, 730] width 159 height 37
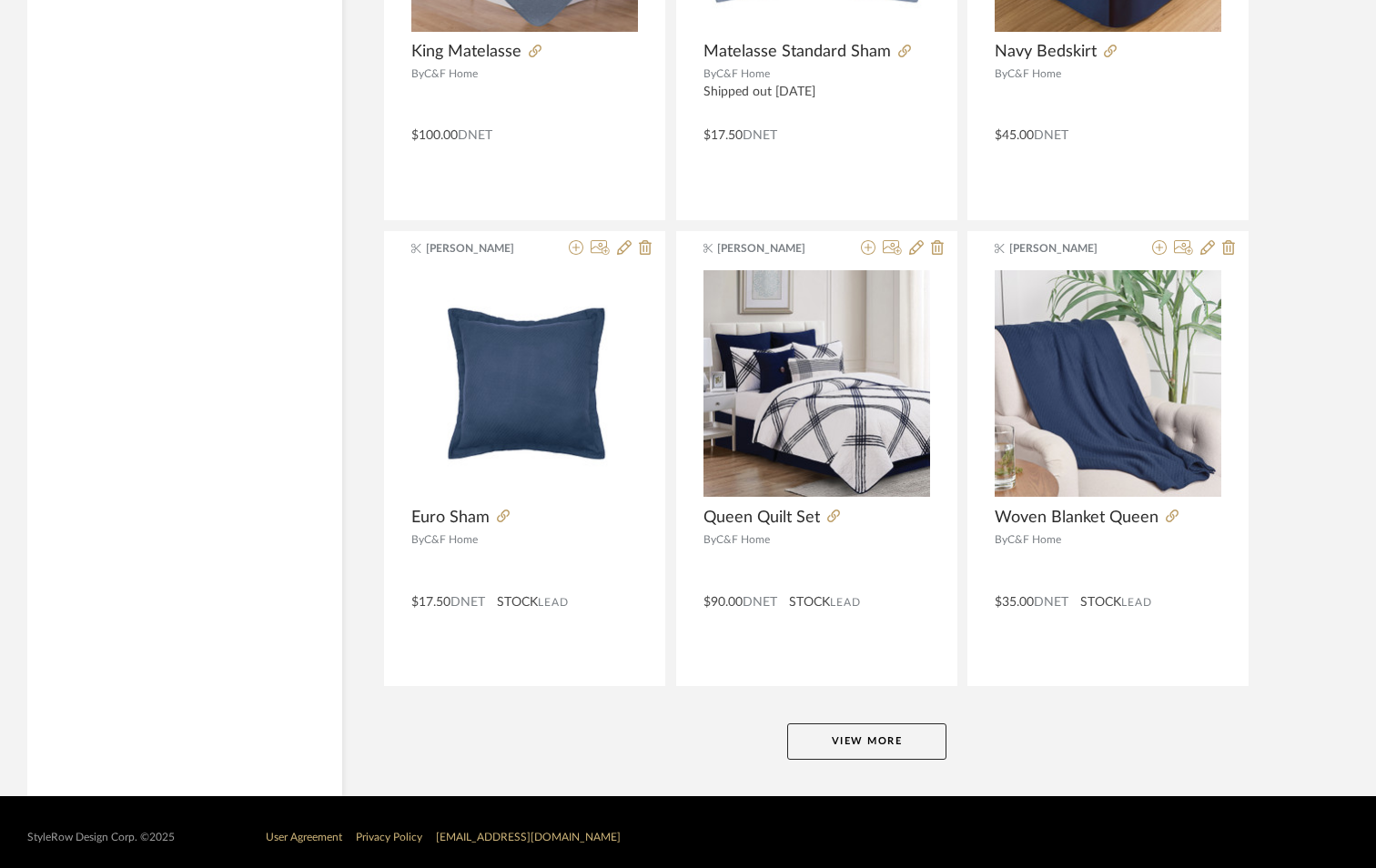
scroll to position [16502, 0]
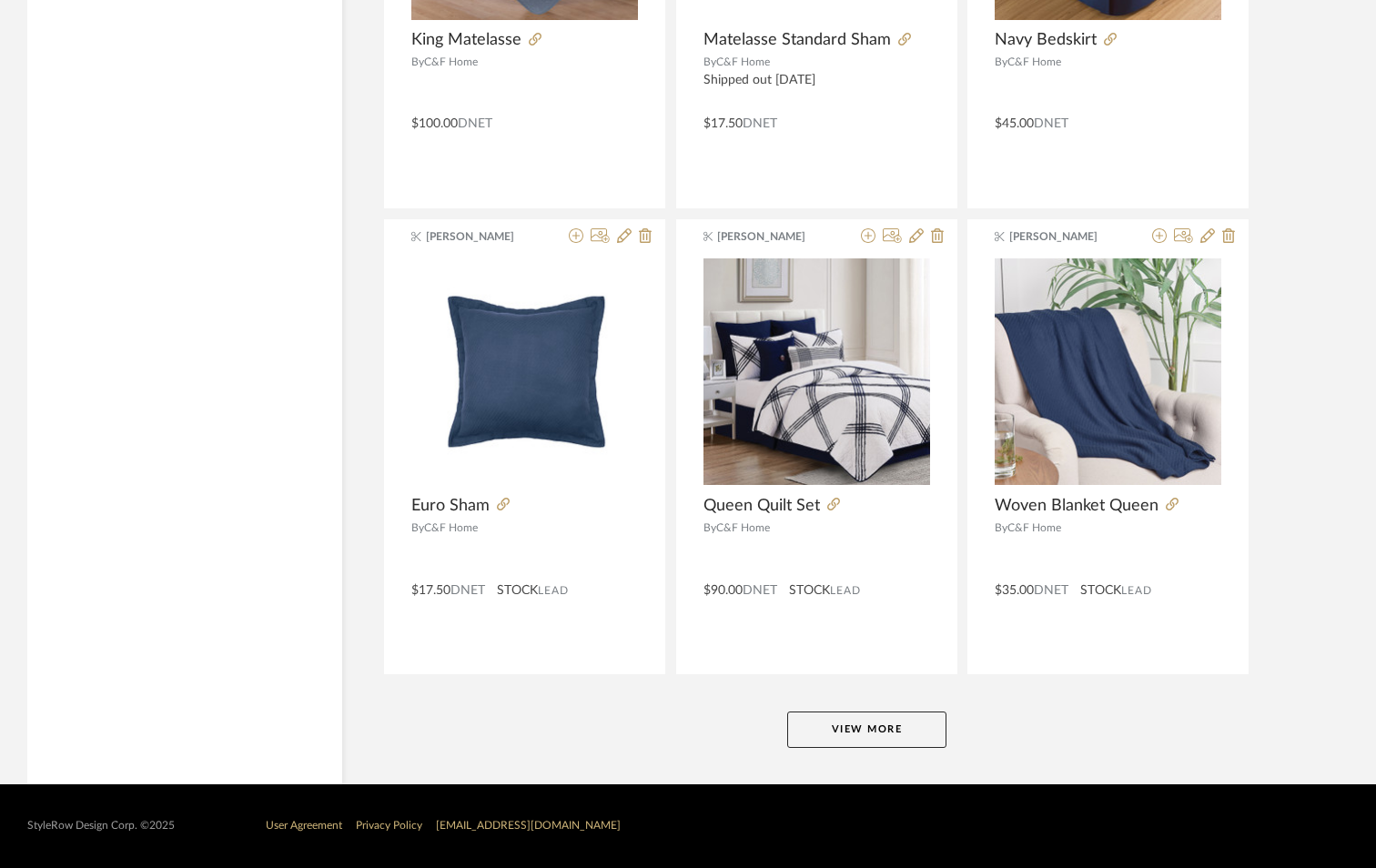
click at [854, 721] on button "View More" at bounding box center [866, 730] width 159 height 37
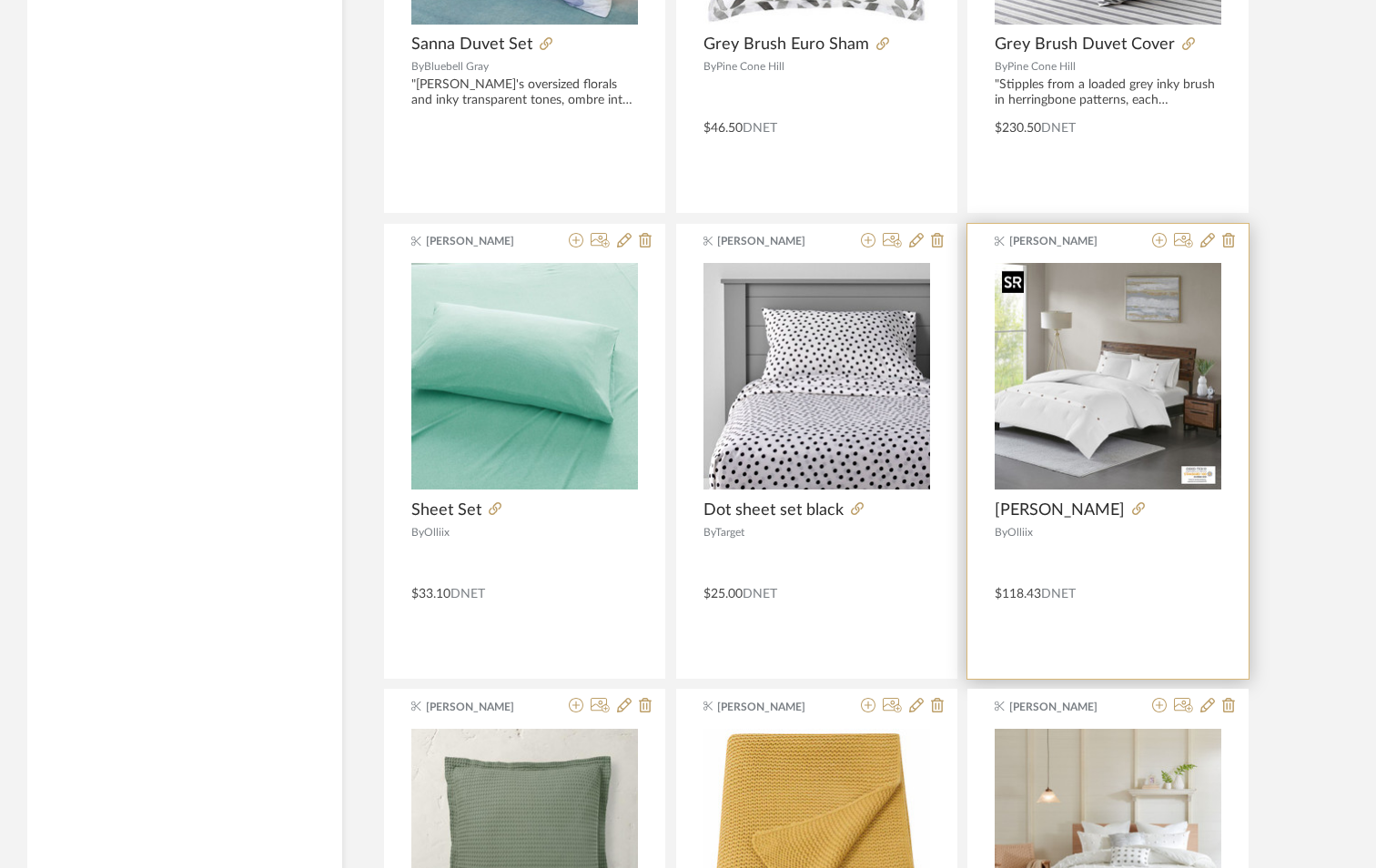
scroll to position [21325, 0]
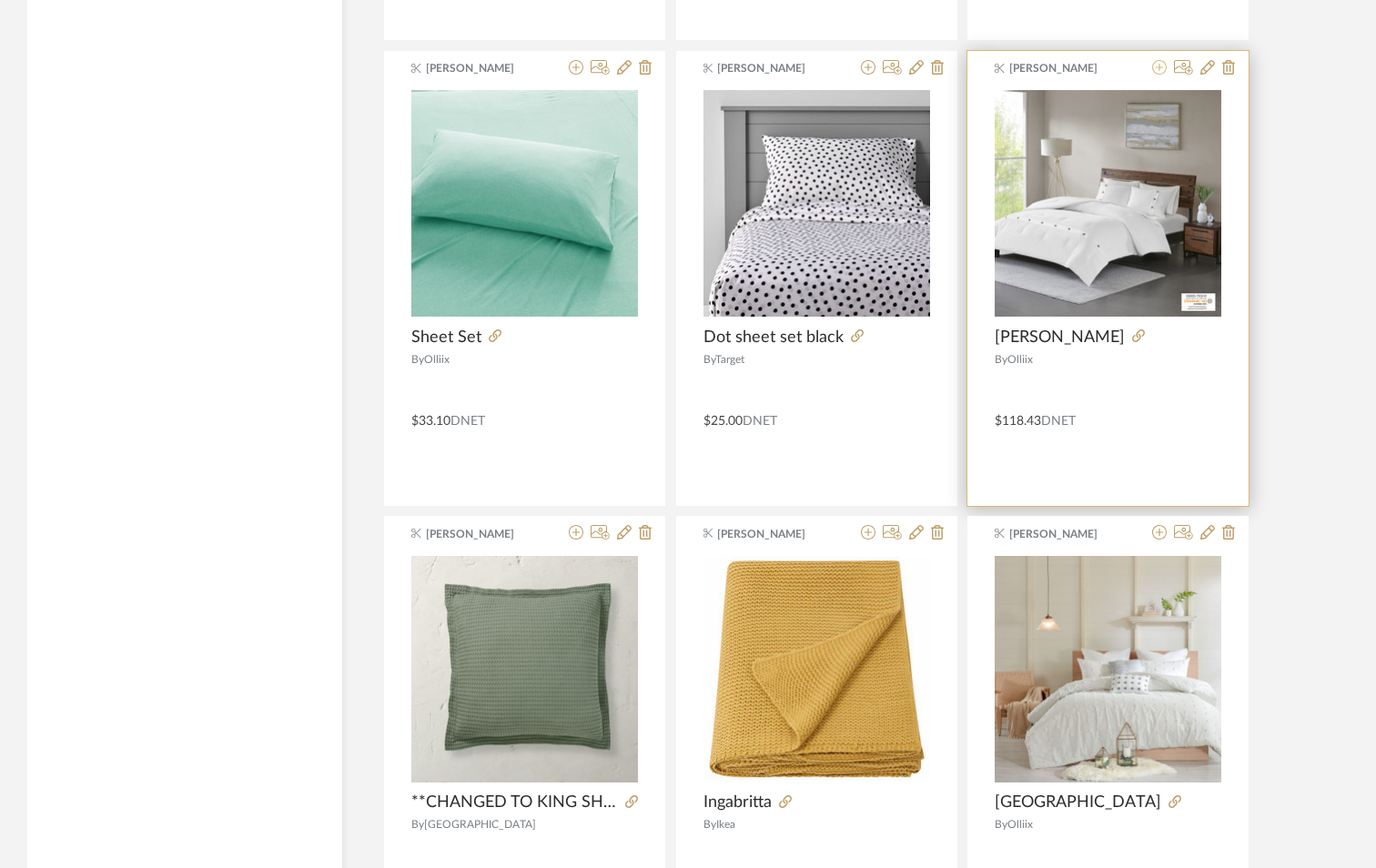
click at [1161, 64] on icon at bounding box center [1159, 67] width 15 height 15
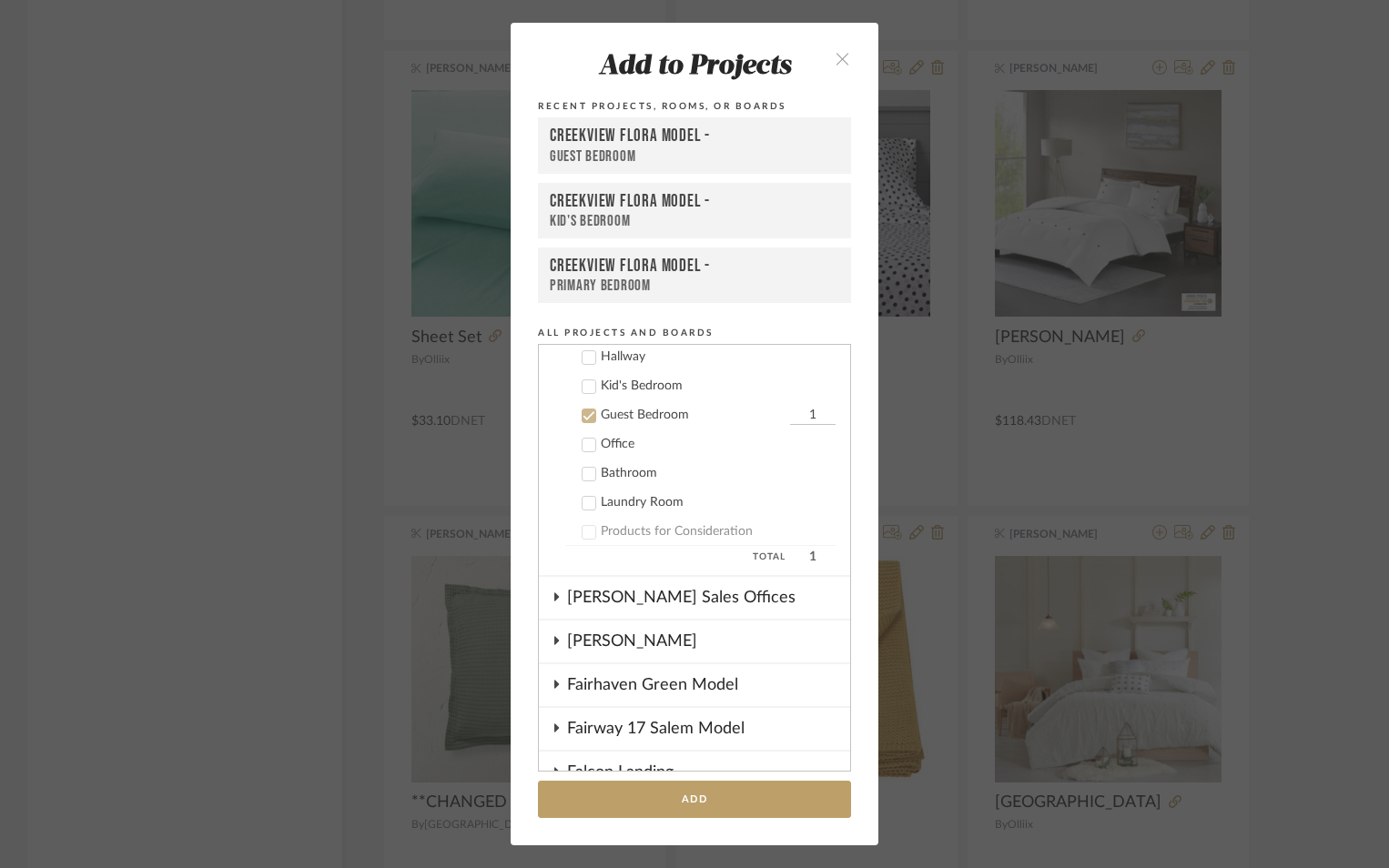
scroll to position [685, 0]
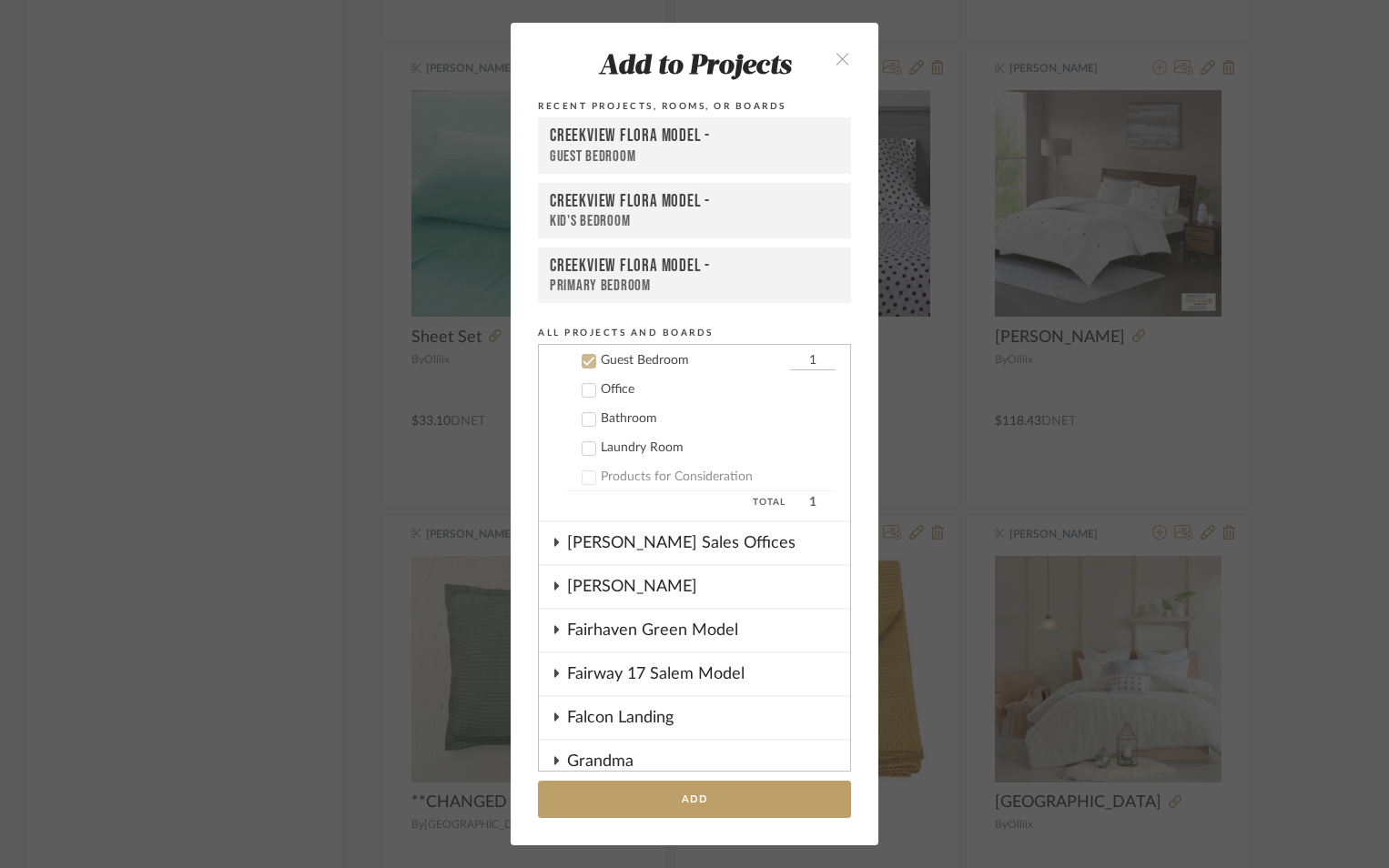
click at [582, 358] on icon at bounding box center [589, 361] width 13 height 13
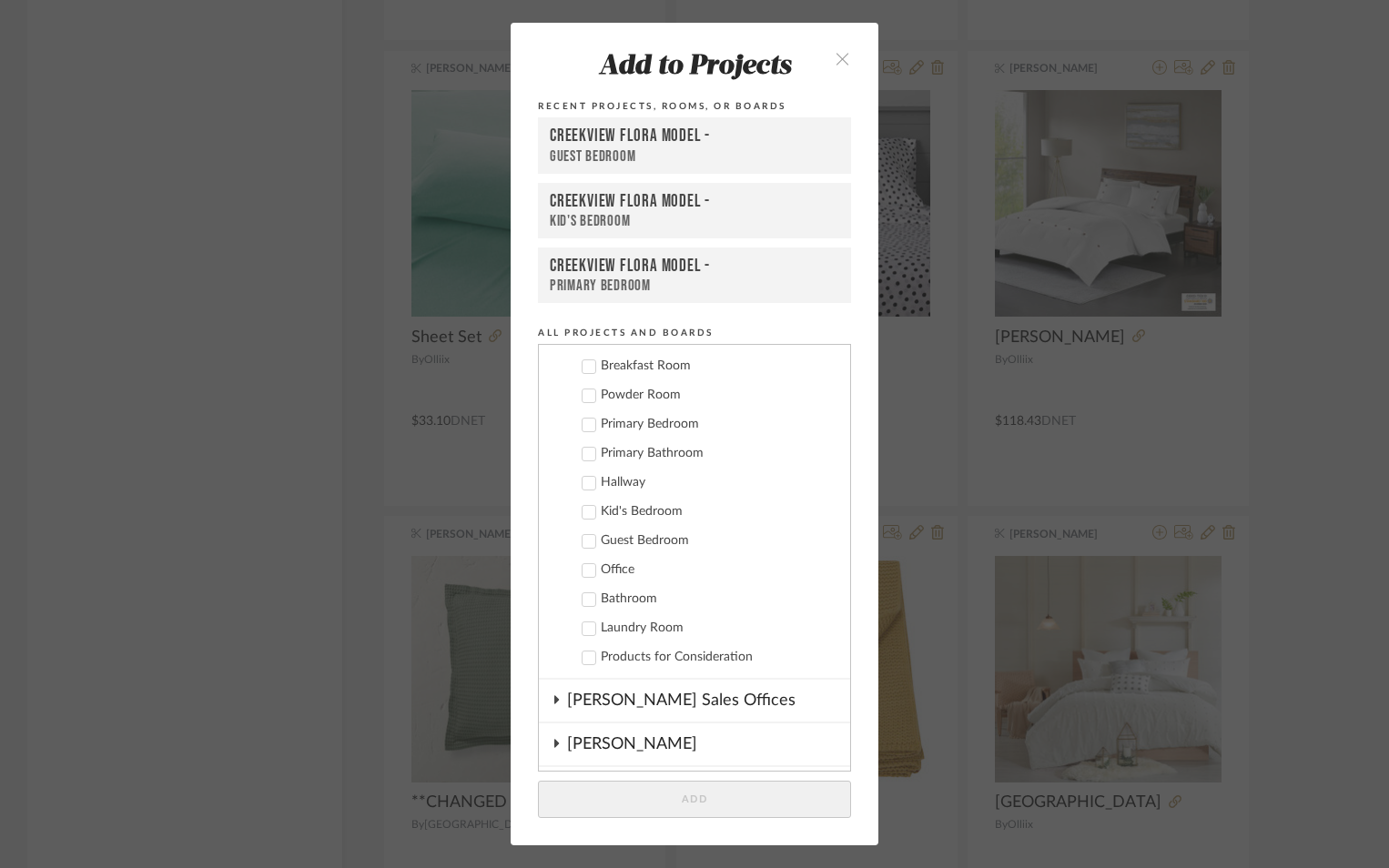
scroll to position [503, 0]
click at [585, 428] on icon at bounding box center [589, 427] width 13 height 13
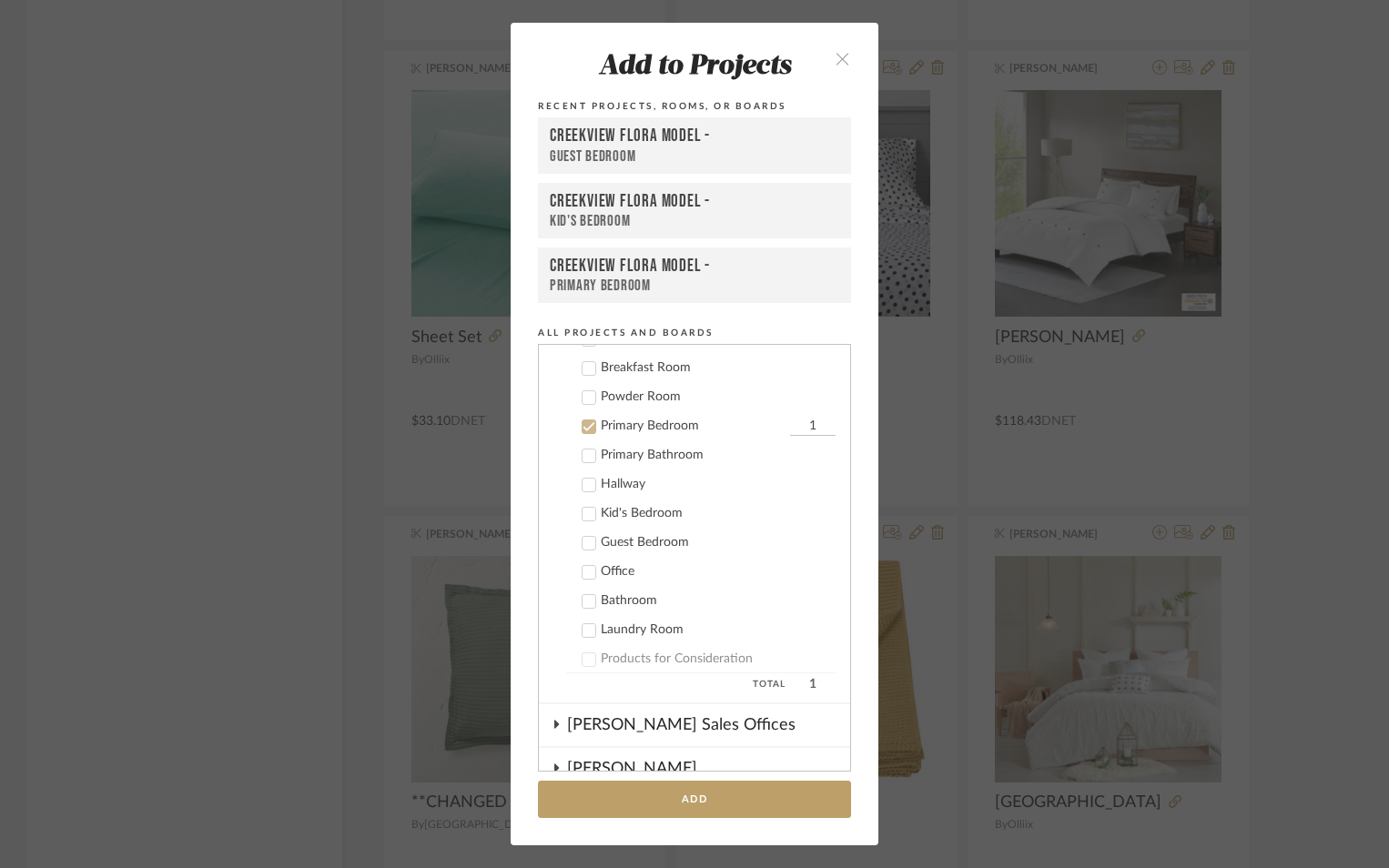
click at [583, 517] on icon at bounding box center [589, 514] width 13 height 13
click at [709, 787] on button "Add" at bounding box center [694, 799] width 313 height 38
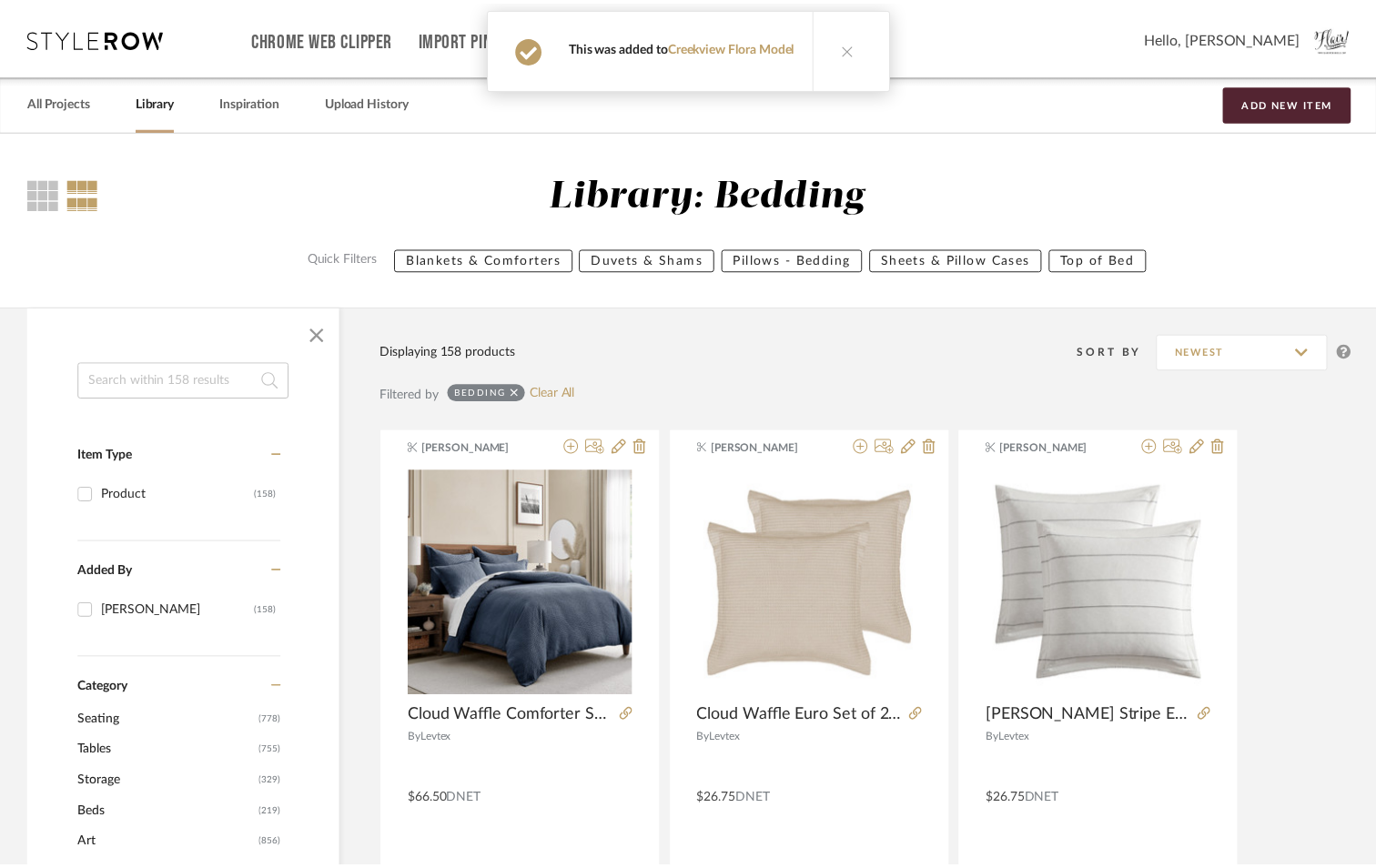
scroll to position [21325, 0]
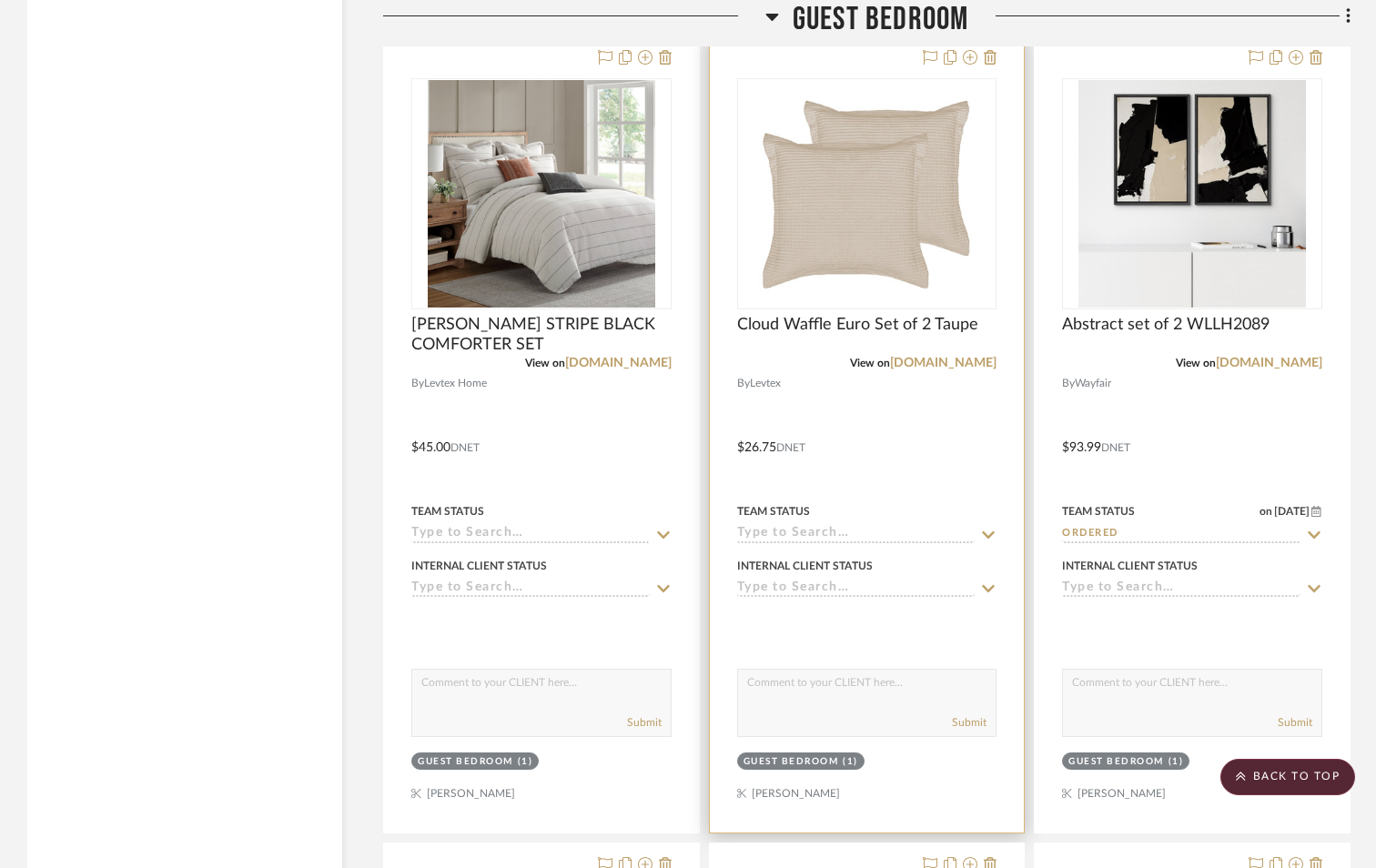
scroll to position [13742, 0]
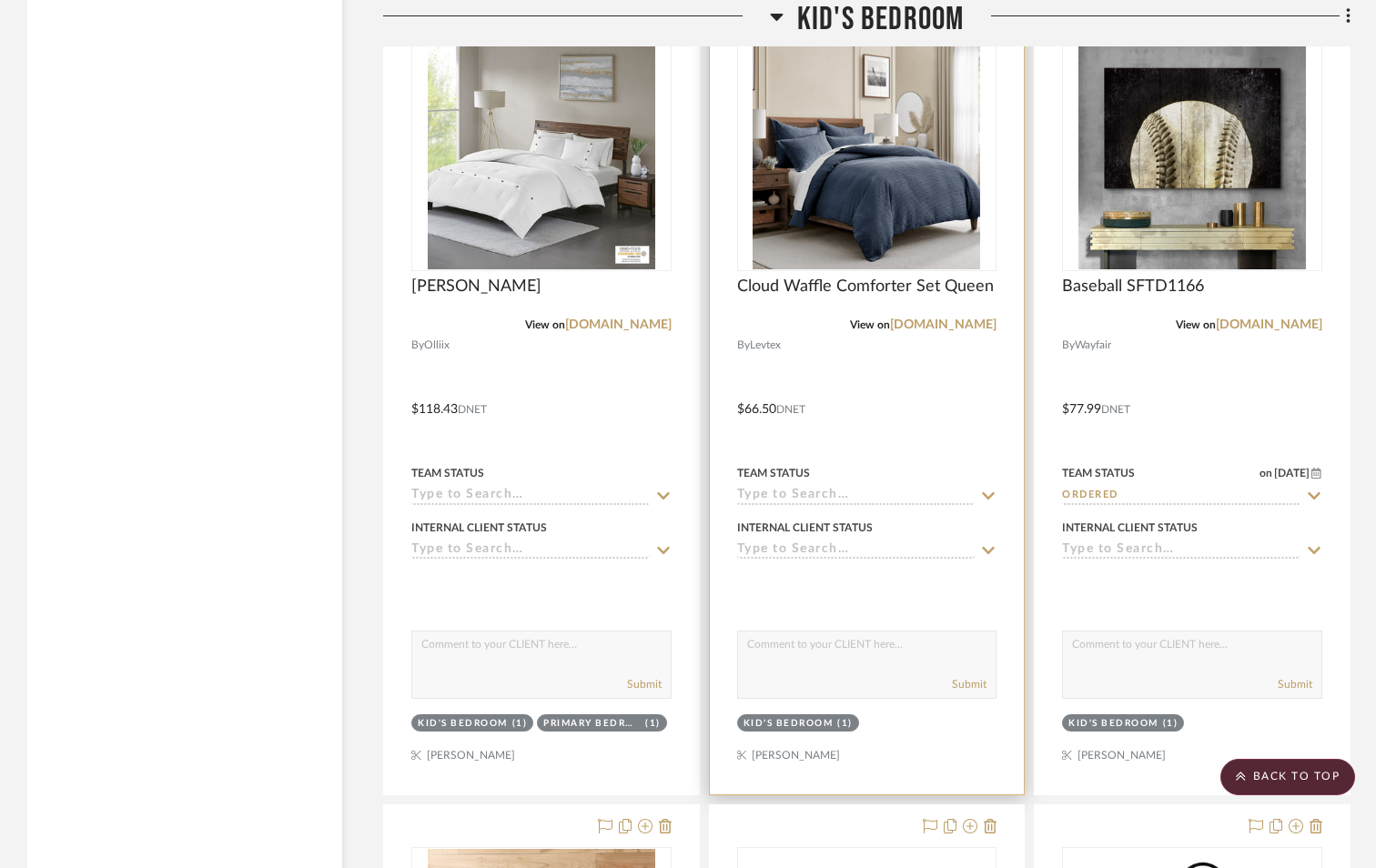
scroll to position [11102, 0]
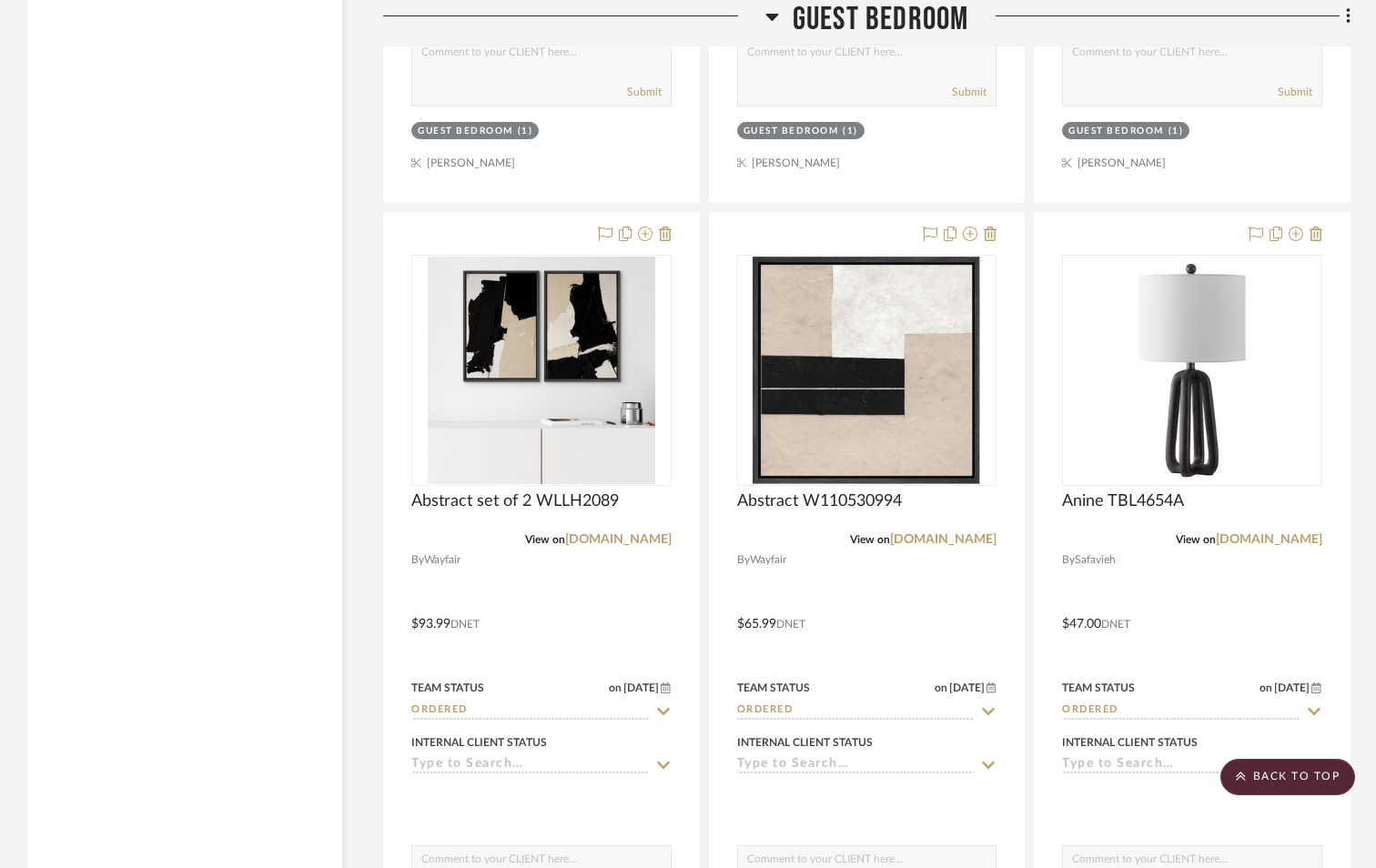
scroll to position [15016, 0]
